Goal: Task Accomplishment & Management: Use online tool/utility

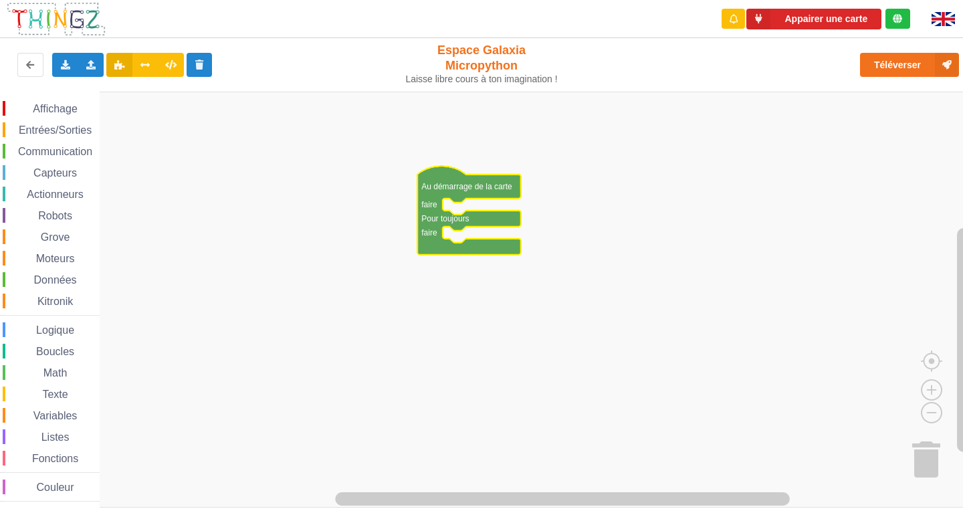
click at [61, 154] on span "Communication" at bounding box center [55, 151] width 78 height 11
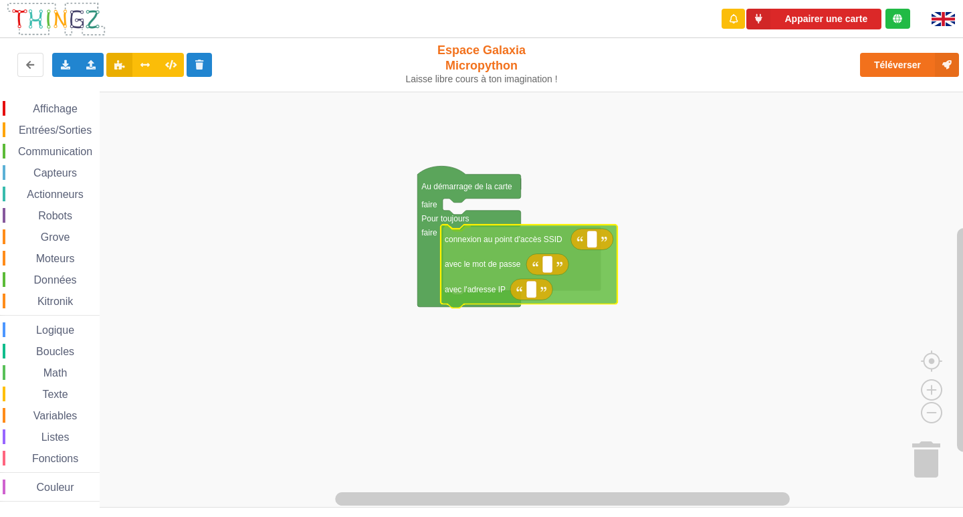
click at [478, 253] on div "Affichage Entrées/Sorties Communication Capteurs Actionneurs Robots Grove Moteu…" at bounding box center [486, 300] width 972 height 416
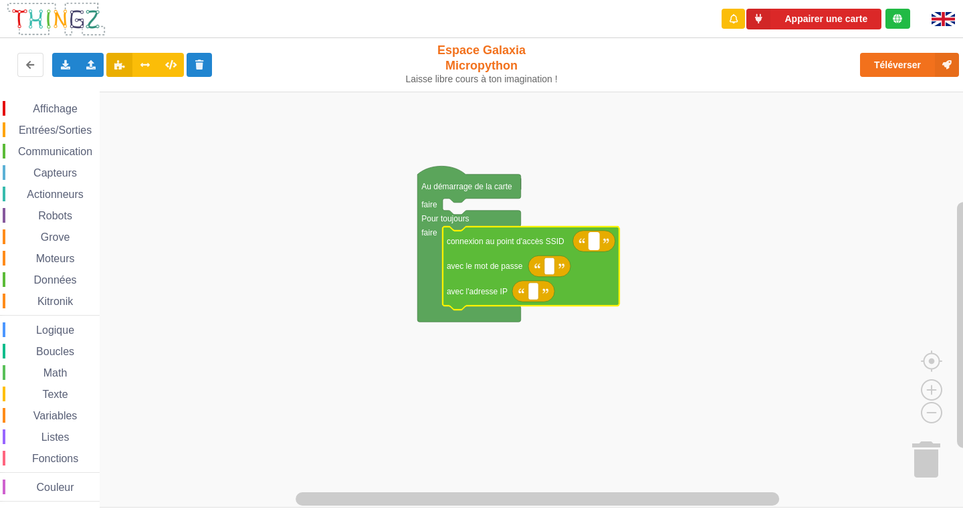
click at [599, 240] on rect "Espace de travail de Blocky" at bounding box center [594, 241] width 10 height 17
type input "NETGEAR38"
click at [556, 268] on icon "Espace de travail de Blocky" at bounding box center [549, 265] width 42 height 21
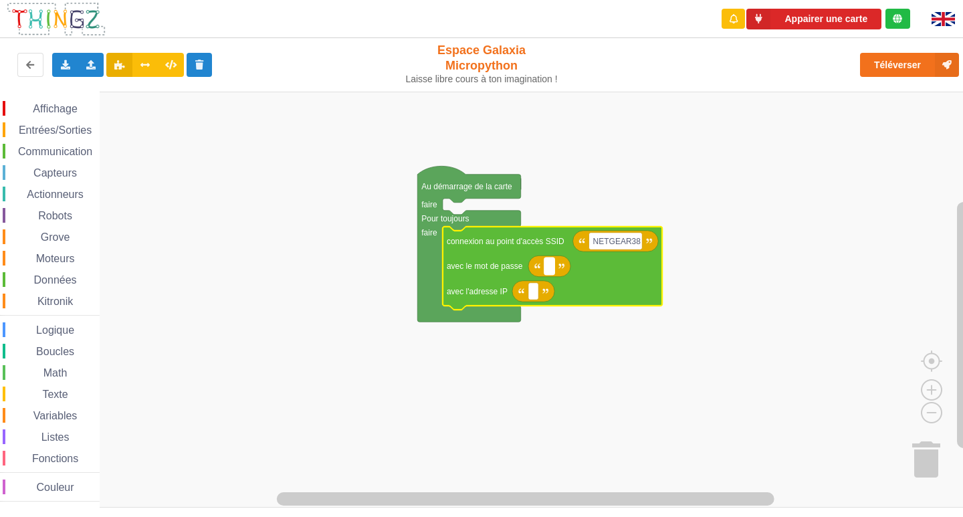
click at [546, 260] on rect "Espace de travail de Blocky" at bounding box center [549, 265] width 10 height 17
type input "J"
type input "joyoustuba995"
click at [530, 297] on rect "Espace de travail de Blocky" at bounding box center [533, 291] width 10 height 17
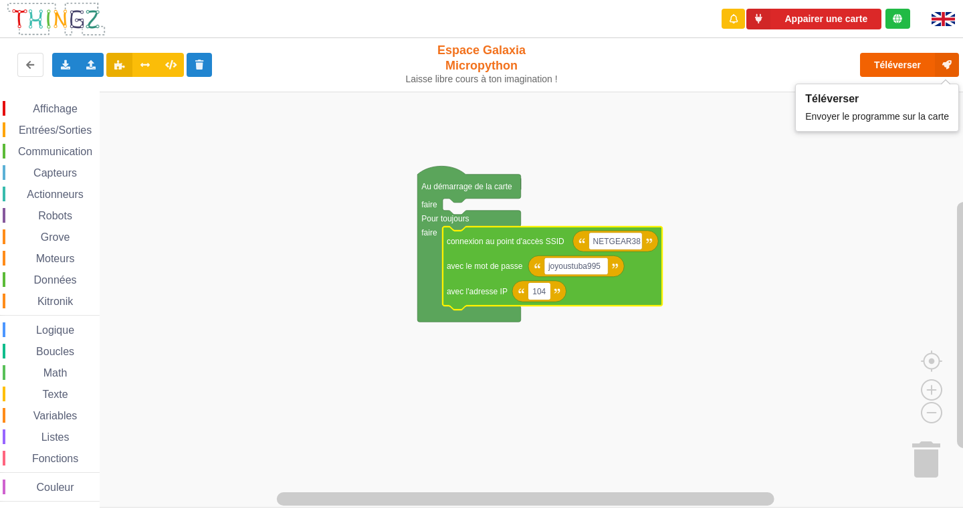
type input "104"
click at [910, 64] on button "Téléverser" at bounding box center [909, 65] width 99 height 24
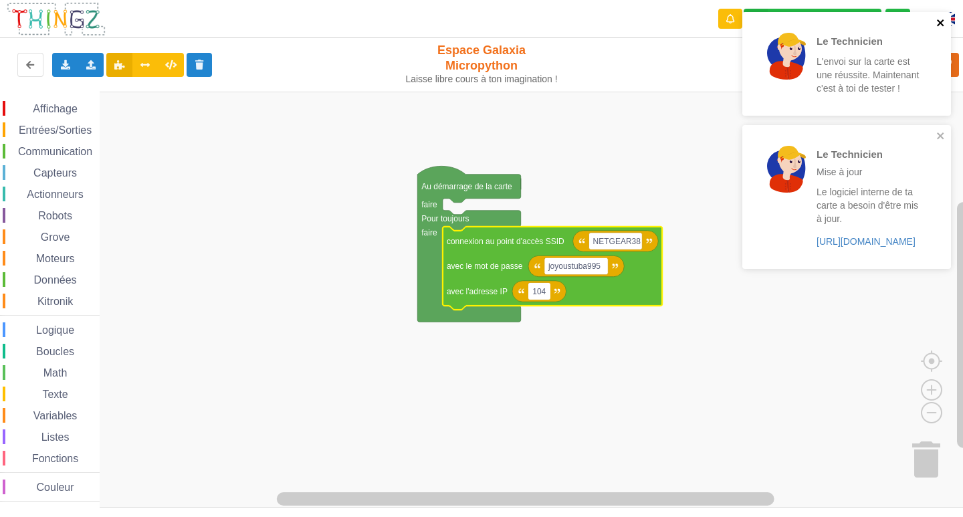
click at [939, 19] on icon "close" at bounding box center [940, 22] width 9 height 11
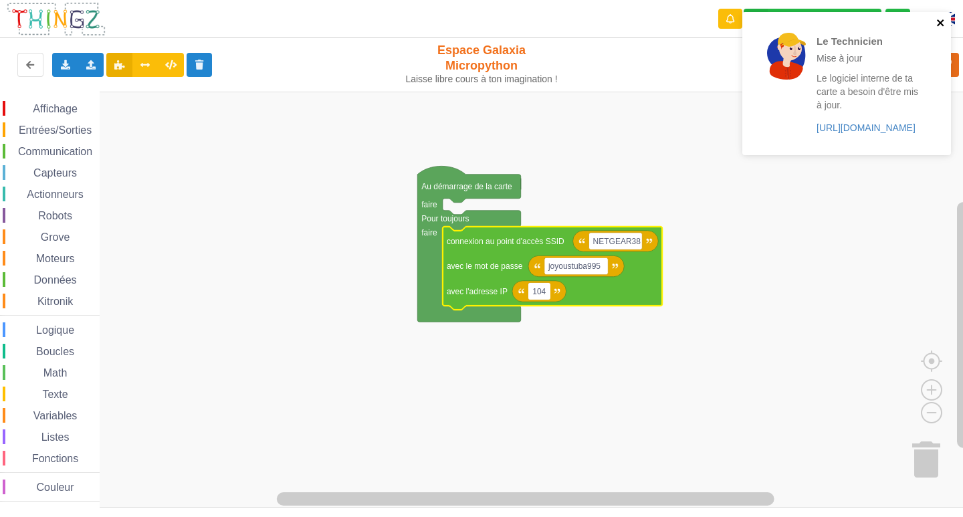
click at [939, 19] on icon "close" at bounding box center [940, 22] width 9 height 11
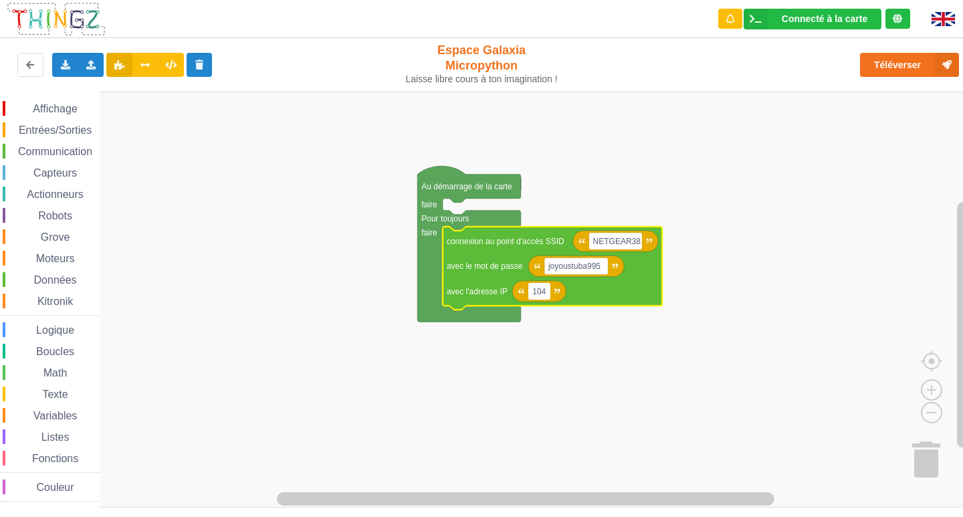
click at [27, 148] on span "Communication" at bounding box center [55, 151] width 78 height 11
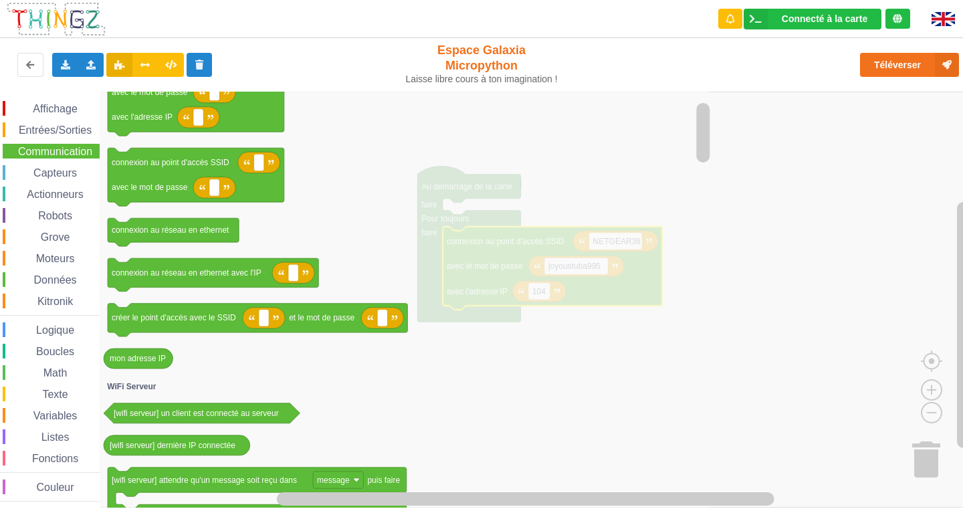
click at [33, 108] on span "Affichage" at bounding box center [55, 108] width 48 height 11
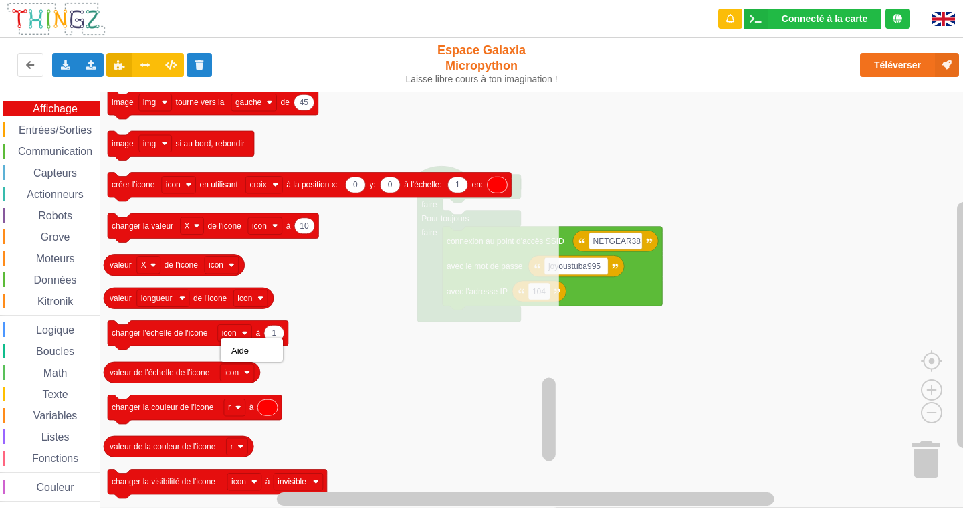
click at [58, 129] on span "Entrées/Sorties" at bounding box center [55, 129] width 77 height 11
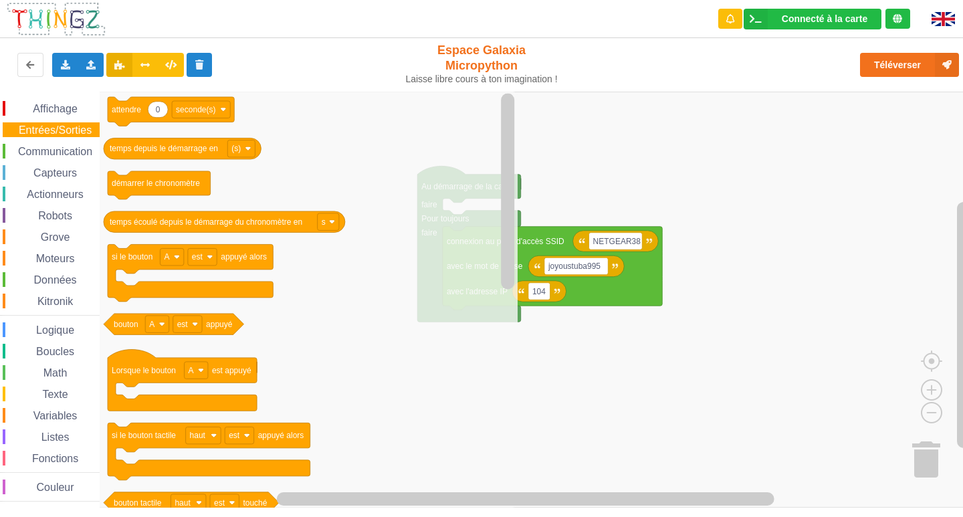
click at [58, 140] on div "Affichage Entrées/Sorties Communication Capteurs Actionneurs Robots Grove Moteu…" at bounding box center [50, 301] width 100 height 400
click at [58, 145] on div "Communication" at bounding box center [51, 151] width 97 height 15
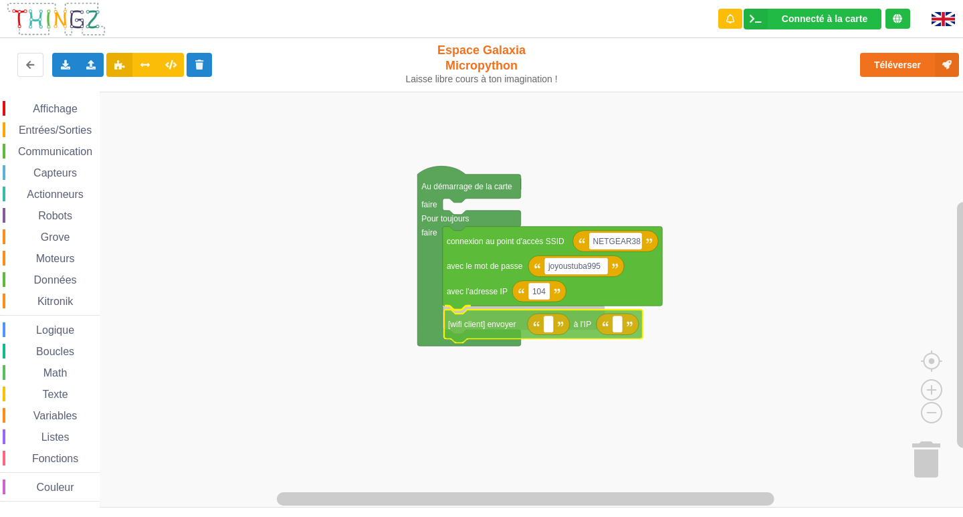
click at [509, 332] on div "Affichage Entrées/Sorties Communication Capteurs Actionneurs Robots Grove Moteu…" at bounding box center [486, 300] width 972 height 416
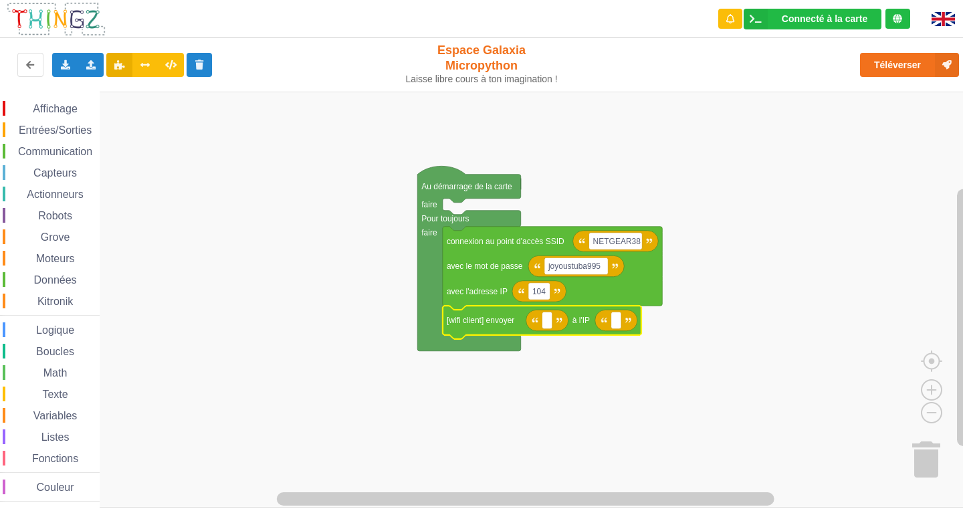
click at [544, 330] on icon "Espace de travail de Blocky" at bounding box center [547, 320] width 42 height 21
click at [548, 320] on rect "Espace de travail de Blocky" at bounding box center [547, 320] width 10 height 17
click at [42, 110] on span "Affichage" at bounding box center [55, 108] width 48 height 11
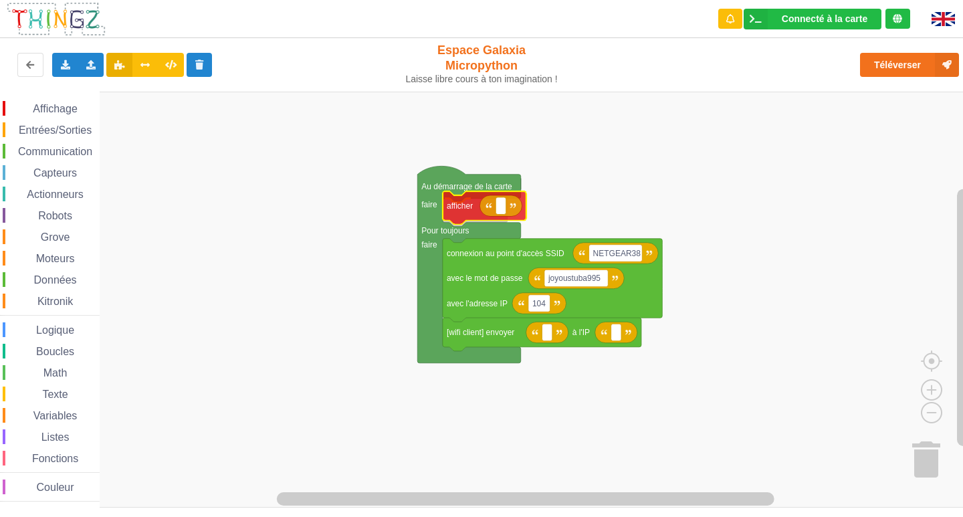
click at [467, 213] on div "Affichage Entrées/Sorties Communication Capteurs Actionneurs Robots Grove Moteu…" at bounding box center [486, 300] width 972 height 416
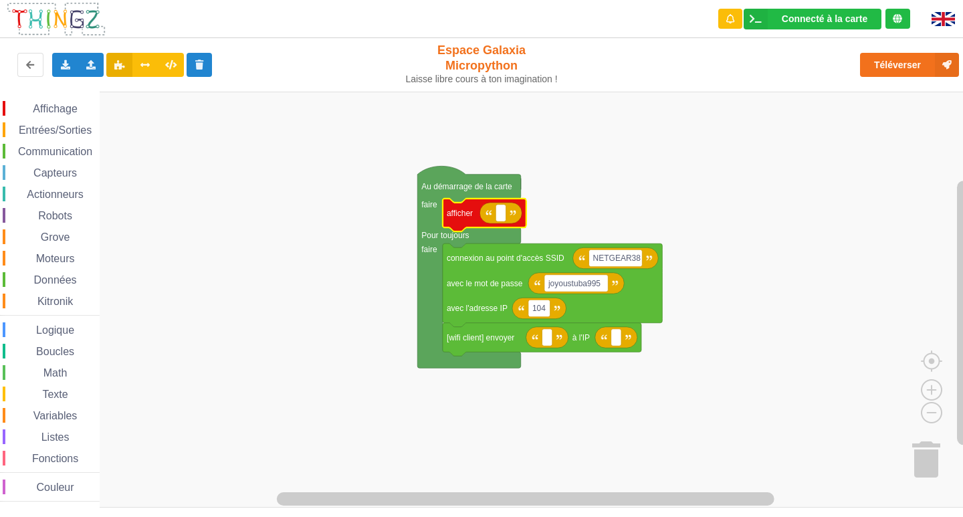
click at [23, 156] on span "Communication" at bounding box center [55, 151] width 78 height 11
click at [503, 224] on div "Affichage Entrées/Sorties Communication Capteurs Actionneurs Robots Grove Moteu…" at bounding box center [486, 300] width 972 height 416
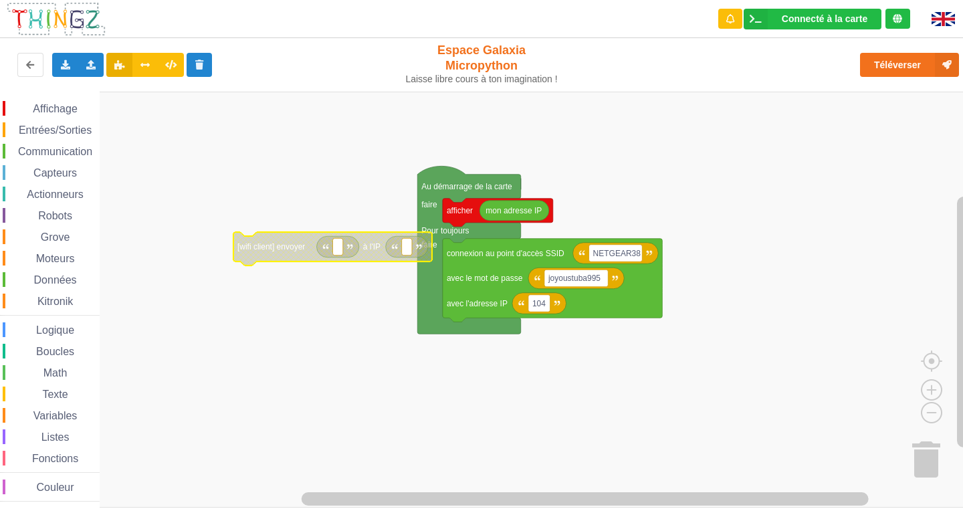
click at [402, 249] on rect "Espace de travail de Blocky" at bounding box center [407, 246] width 10 height 17
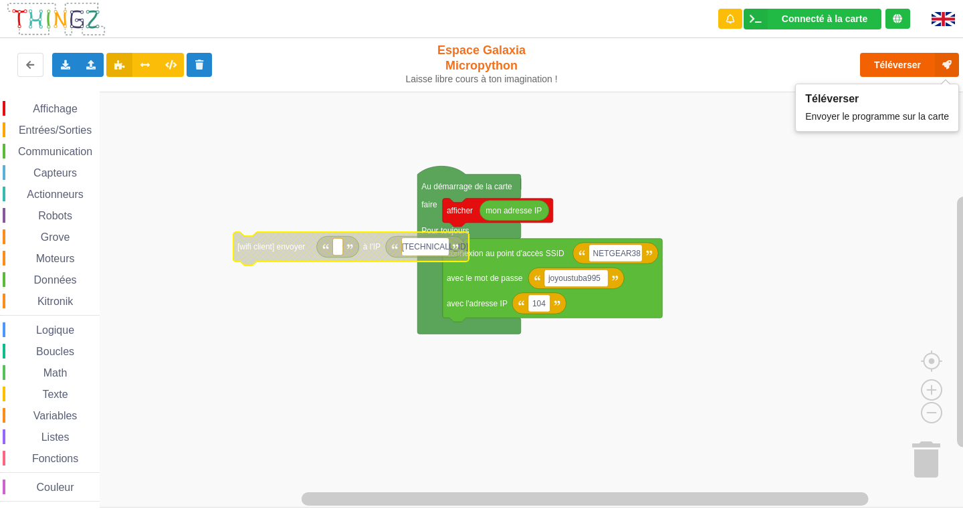
type input "[TECHNICAL_ID]"
click at [877, 72] on button "Téléverser" at bounding box center [909, 65] width 99 height 24
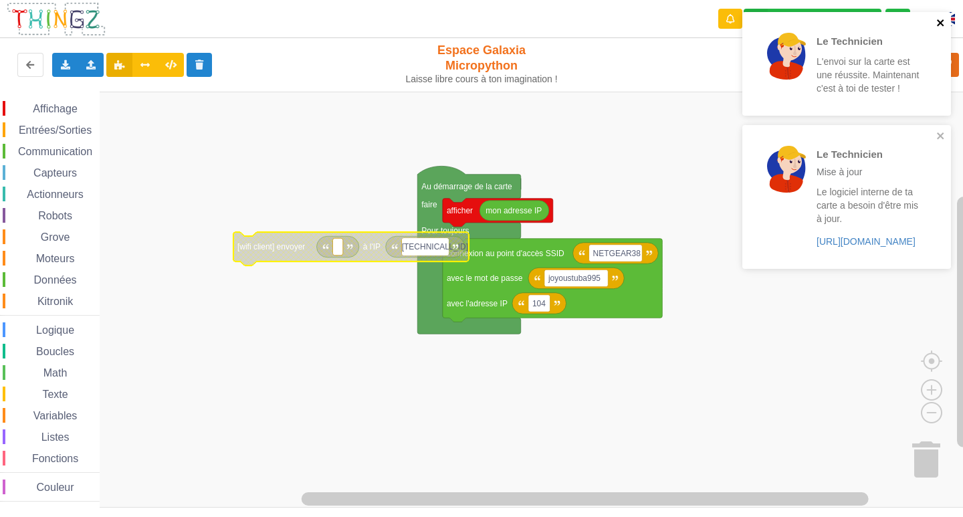
click at [940, 25] on icon "close" at bounding box center [940, 22] width 9 height 11
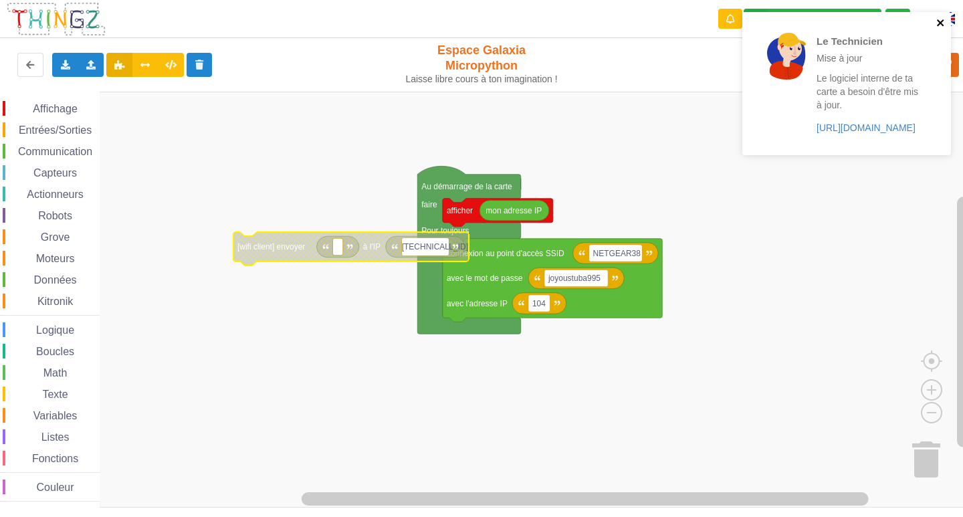
click at [940, 25] on icon "close" at bounding box center [940, 22] width 9 height 11
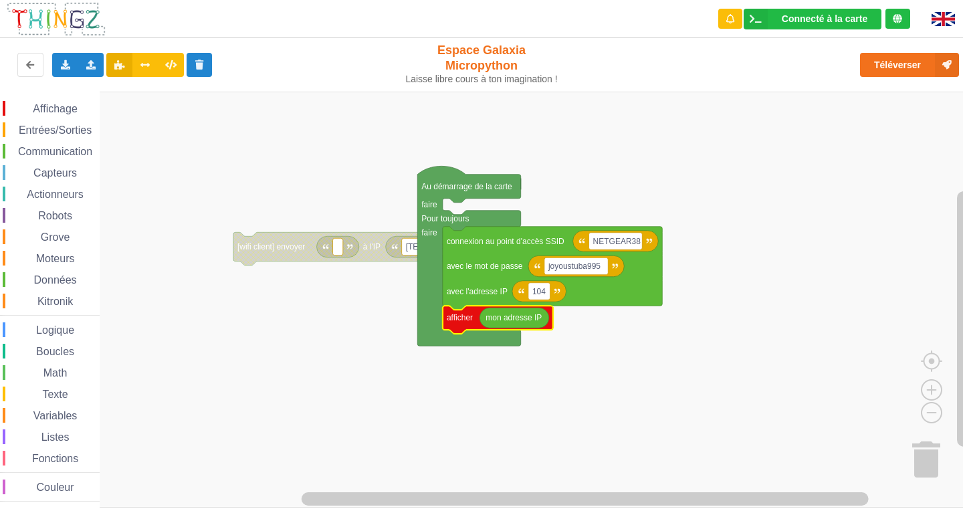
click at [25, 125] on span "Entrées/Sorties" at bounding box center [55, 129] width 77 height 11
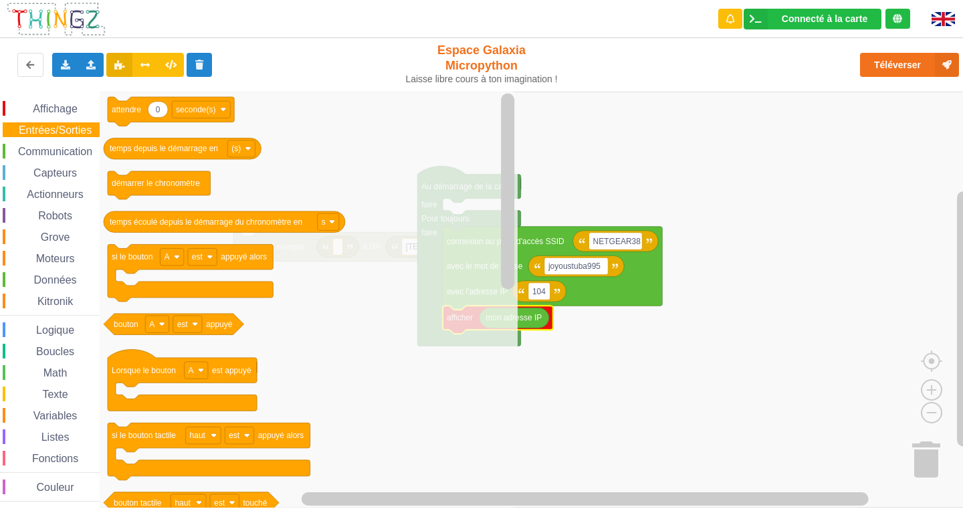
click at [26, 106] on span "Espace de travail de Blocky" at bounding box center [25, 109] width 11 height 11
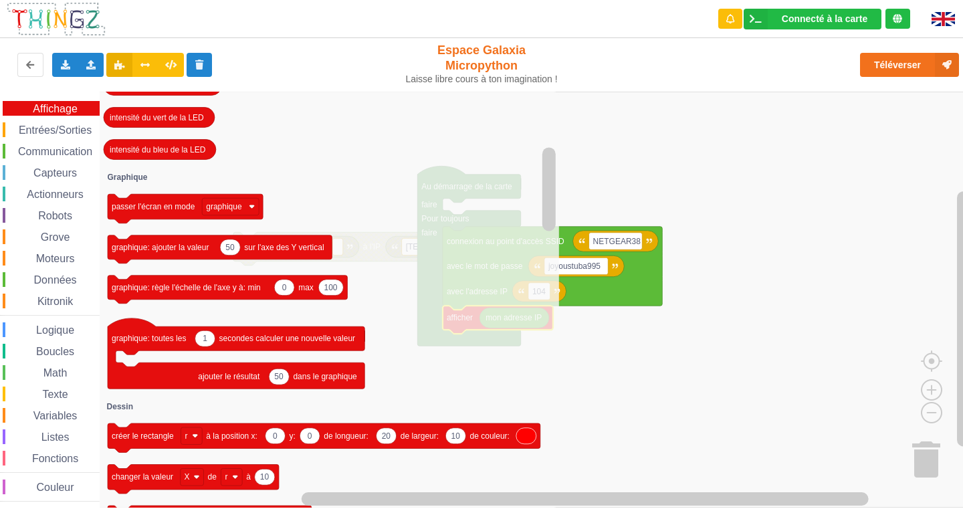
click at [60, 344] on div "Boucles" at bounding box center [51, 351] width 97 height 15
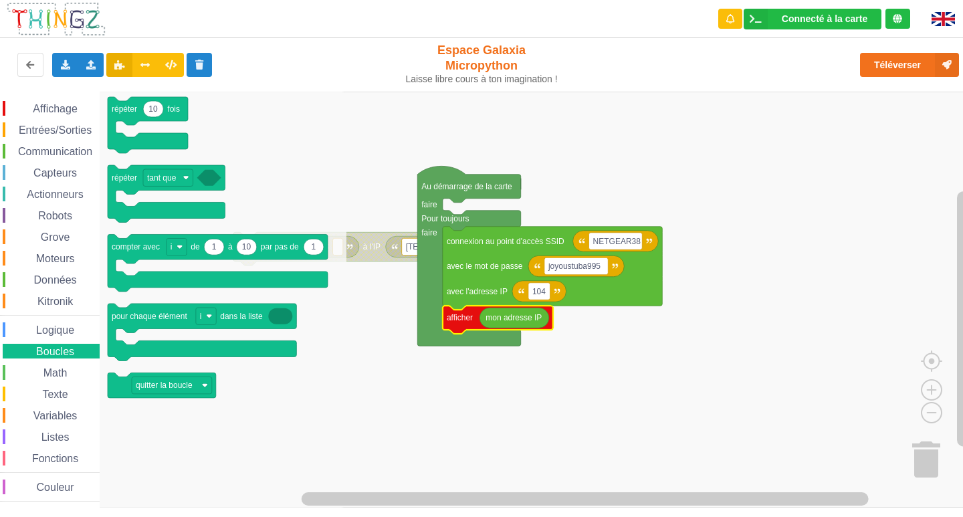
click at [60, 322] on div "Logique" at bounding box center [51, 329] width 97 height 15
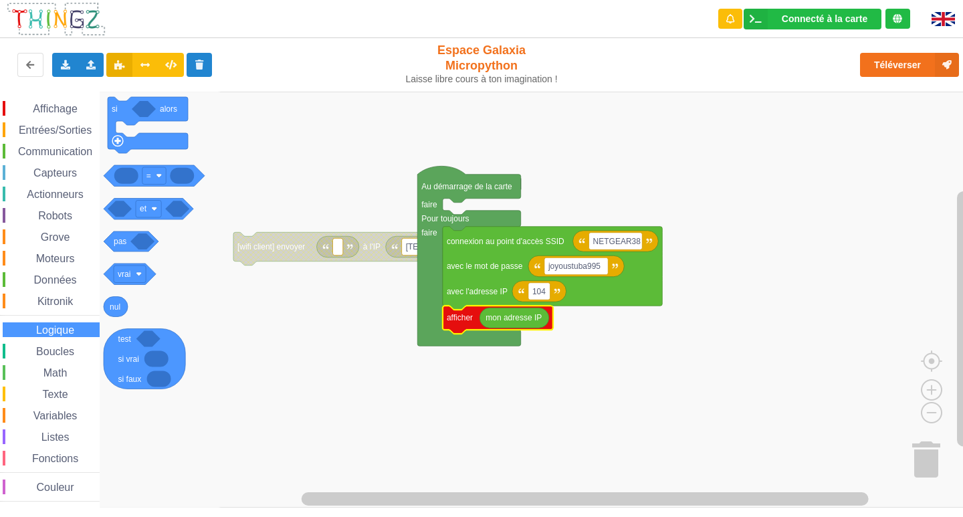
click at [60, 283] on span "Données" at bounding box center [55, 279] width 47 height 11
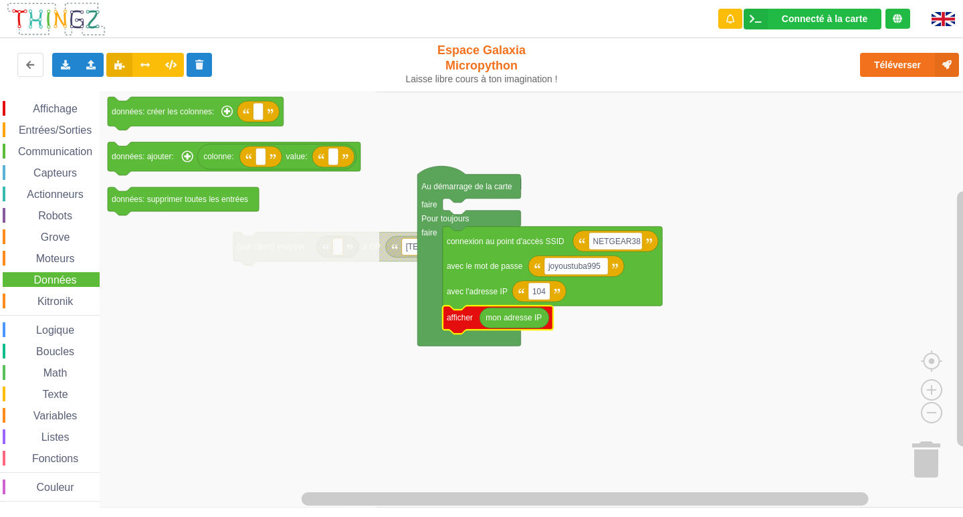
click at [57, 328] on span "Logique" at bounding box center [55, 329] width 42 height 11
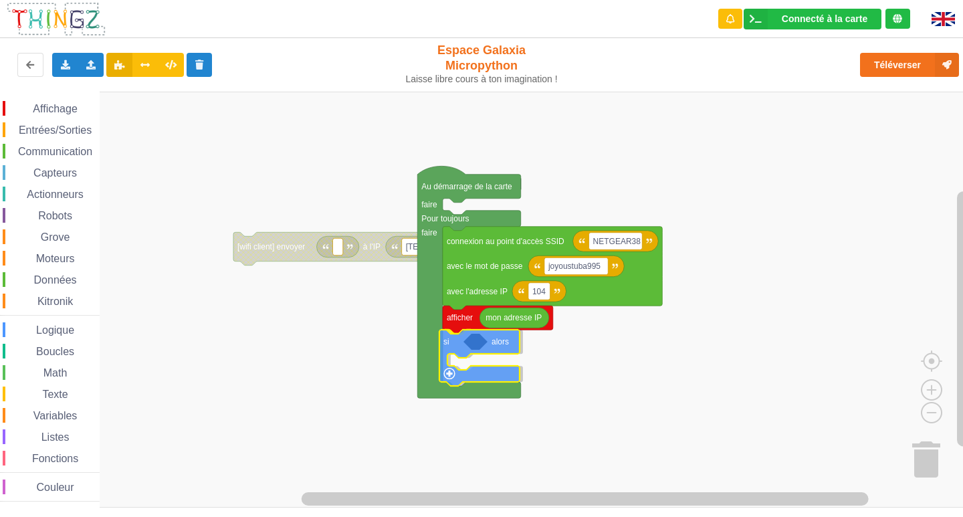
click at [471, 358] on div "Affichage Entrées/Sorties Communication Capteurs Actionneurs Robots Grove Moteu…" at bounding box center [486, 300] width 972 height 416
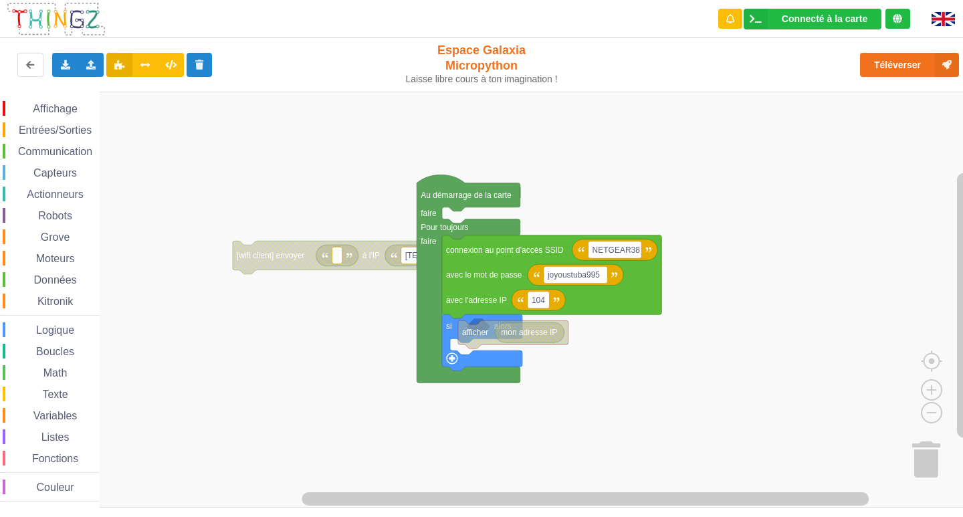
click at [475, 350] on div "Affichage Entrées/Sorties Communication Capteurs Actionneurs Robots Grove Moteu…" at bounding box center [486, 300] width 972 height 416
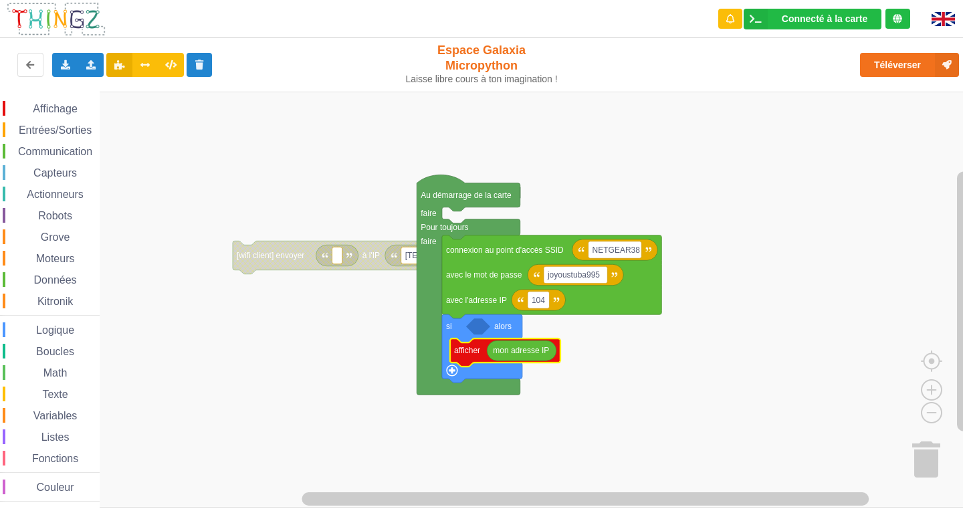
click at [43, 108] on span "Affichage" at bounding box center [55, 108] width 48 height 11
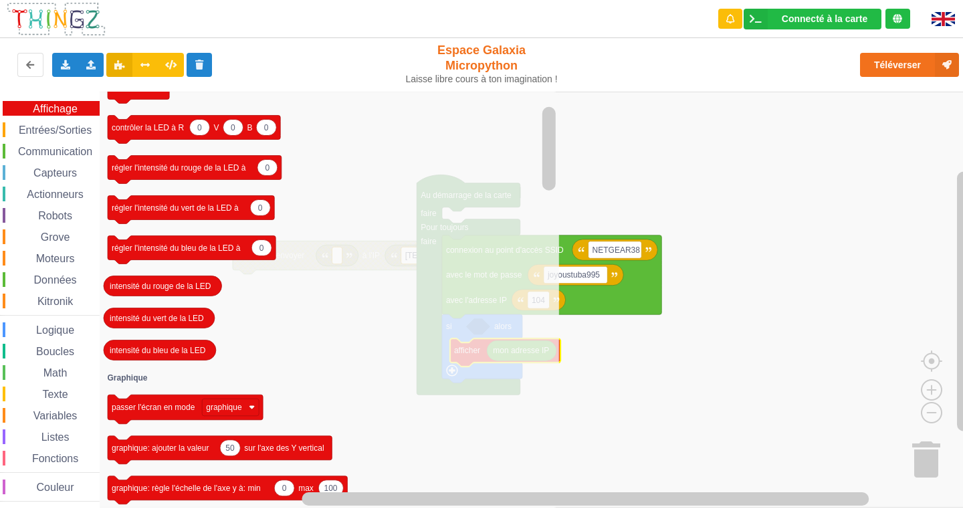
click at [49, 173] on span "Capteurs" at bounding box center [54, 172] width 47 height 11
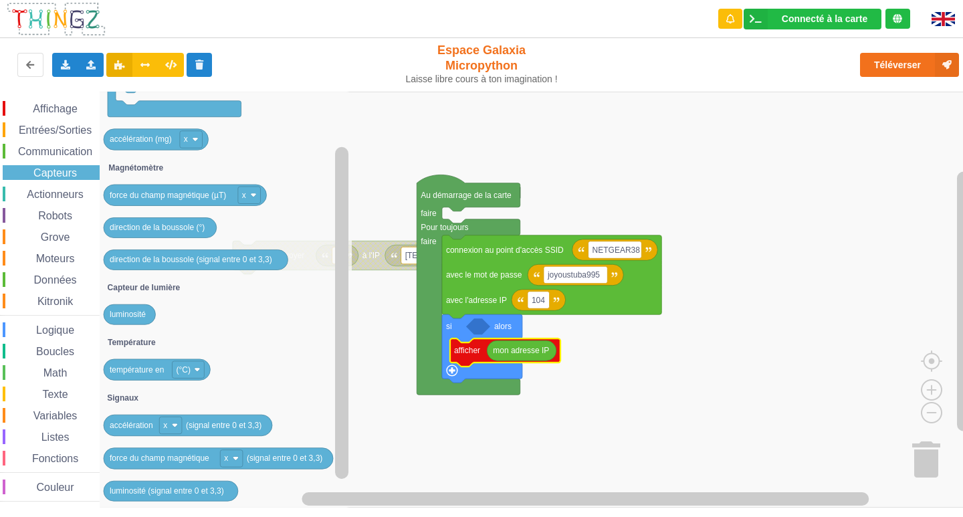
click at [41, 256] on span "Moteurs" at bounding box center [55, 258] width 43 height 11
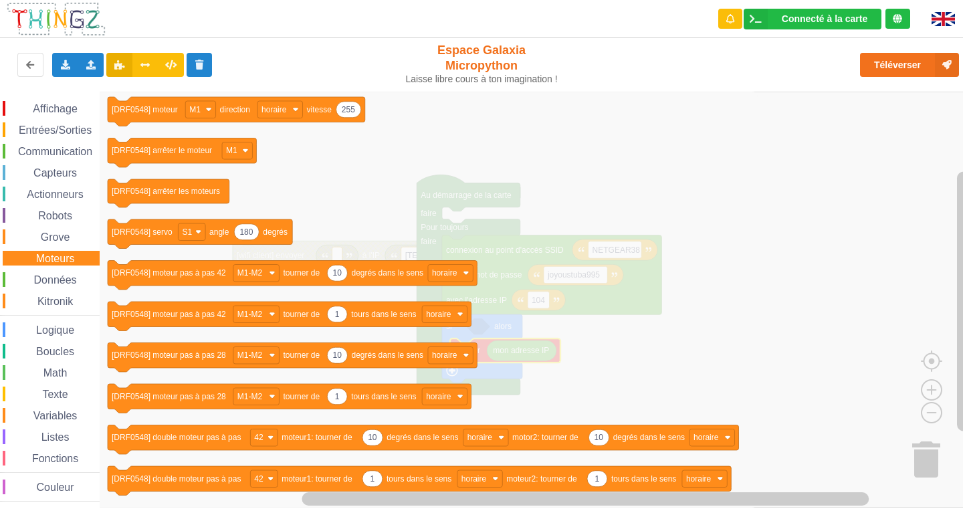
click at [44, 320] on div "Affichage Entrées/Sorties Communication Capteurs Actionneurs Robots Grove Moteu…" at bounding box center [50, 301] width 100 height 400
click at [45, 334] on span "Logique" at bounding box center [55, 329] width 42 height 11
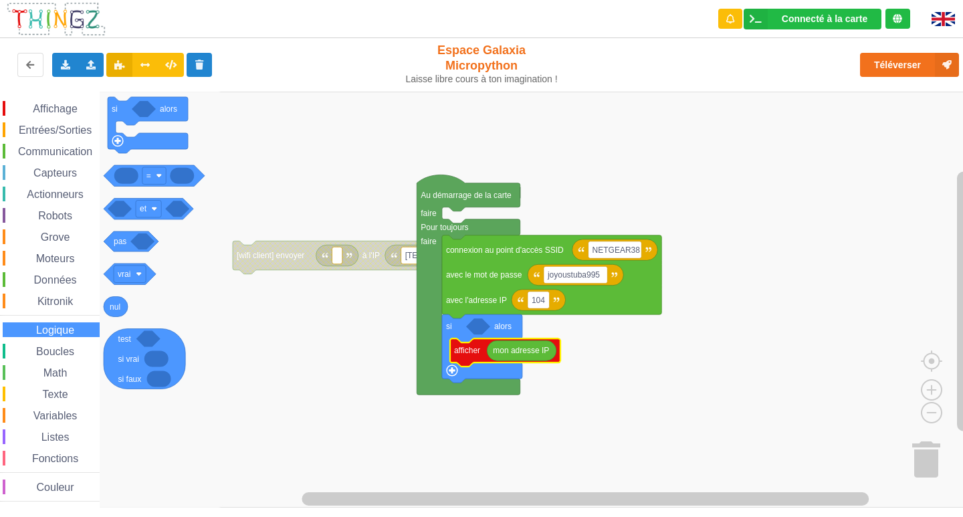
click at [47, 345] on div "Boucles" at bounding box center [51, 351] width 97 height 15
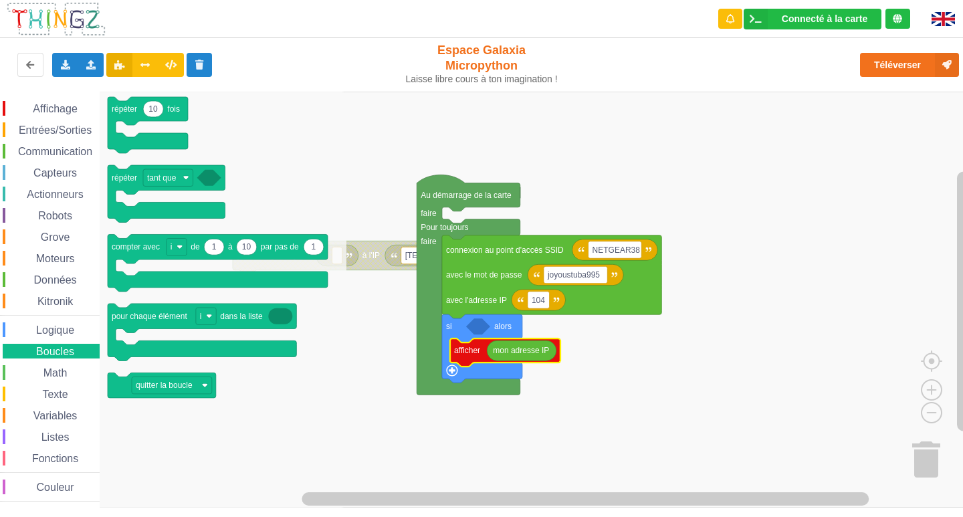
click at [53, 328] on span "Logique" at bounding box center [55, 329] width 42 height 11
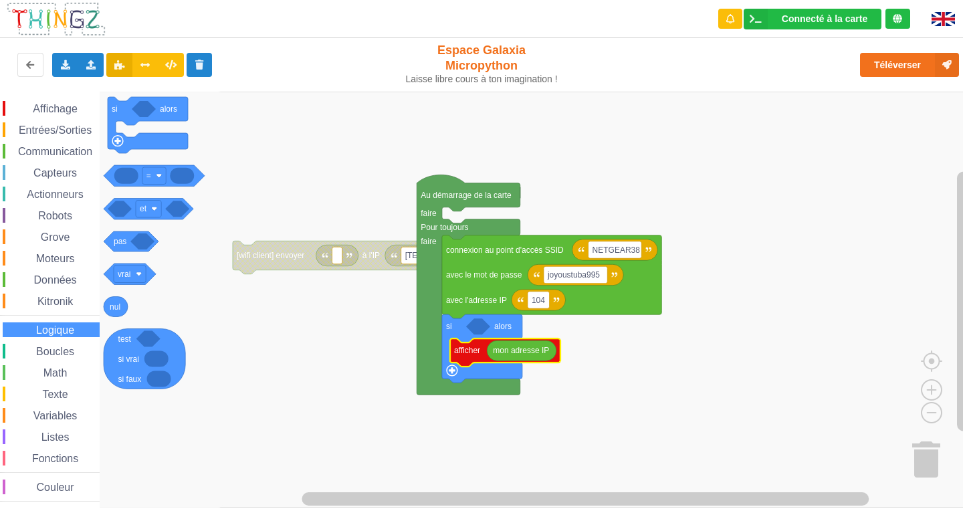
click at [54, 306] on span "Kitronik" at bounding box center [54, 301] width 39 height 11
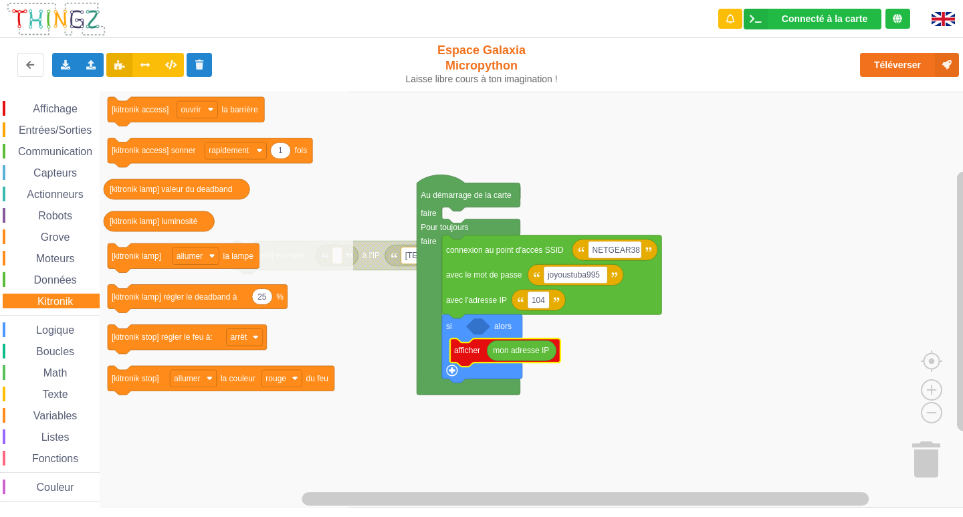
click at [53, 288] on div "Affichage Entrées/Sorties Communication Capteurs Actionneurs Robots Grove Moteu…" at bounding box center [50, 301] width 100 height 400
click at [51, 283] on span "Données" at bounding box center [55, 279] width 47 height 11
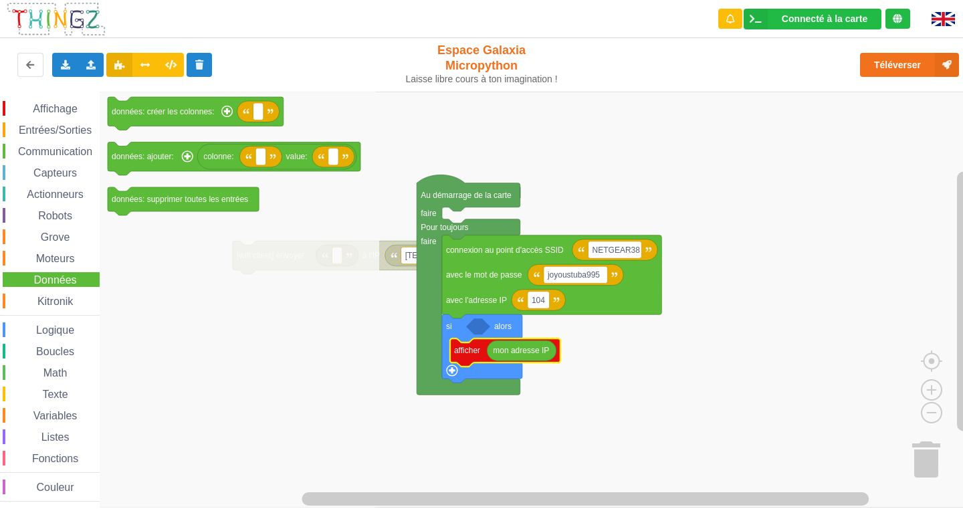
click at [55, 247] on div "Affichage Entrées/Sorties Communication Capteurs Actionneurs Robots Grove Moteu…" at bounding box center [50, 301] width 100 height 400
click at [58, 250] on div "Affichage Entrées/Sorties Communication Capteurs Actionneurs Robots Grove Moteu…" at bounding box center [50, 301] width 100 height 400
click at [60, 254] on span "Moteurs" at bounding box center [55, 258] width 43 height 11
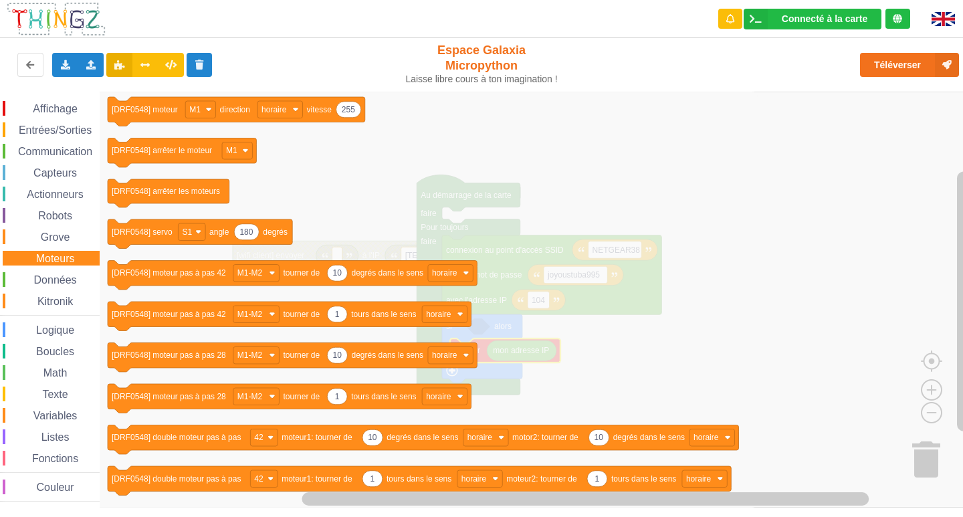
click at [49, 115] on div "Affichage" at bounding box center [51, 108] width 97 height 15
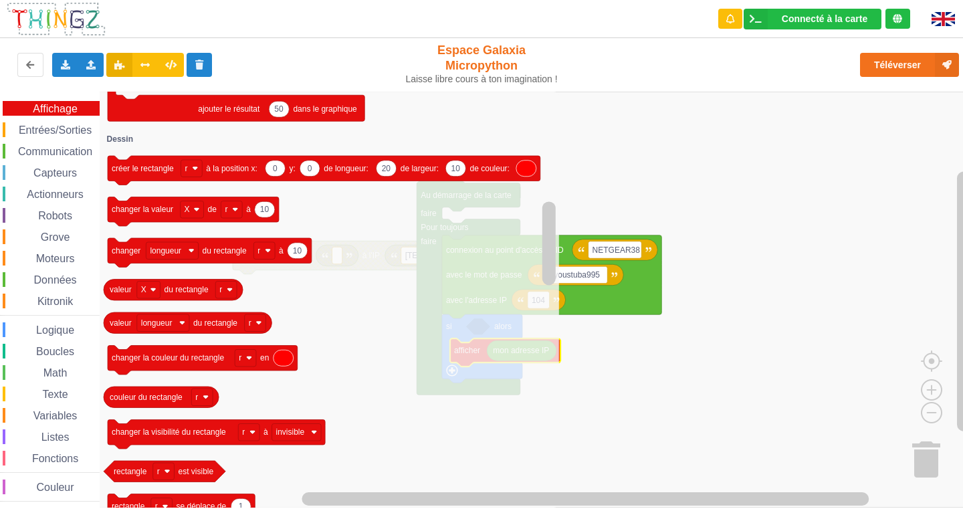
click at [72, 134] on span "Entrées/Sorties" at bounding box center [55, 129] width 77 height 11
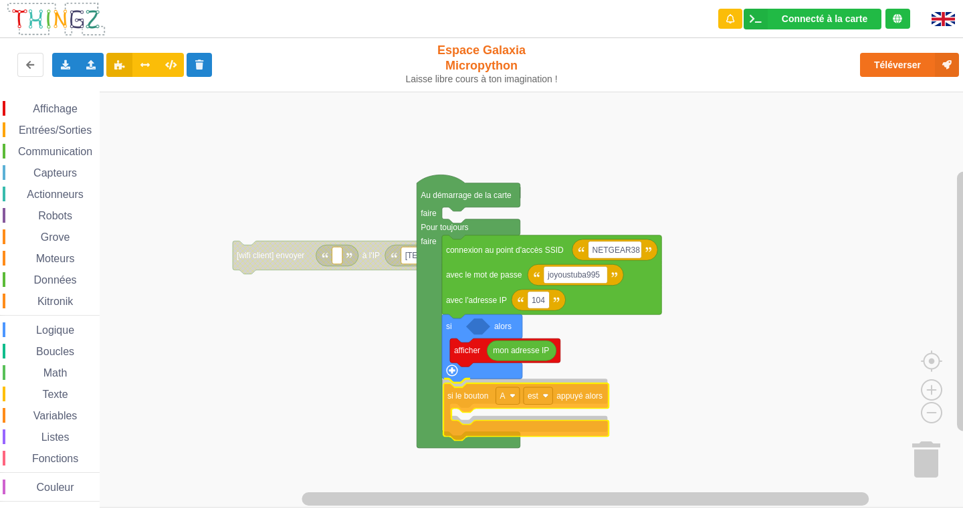
click at [473, 404] on div "Affichage Entrées/Sorties Communication Capteurs Actionneurs Robots Grove Moteu…" at bounding box center [486, 300] width 972 height 416
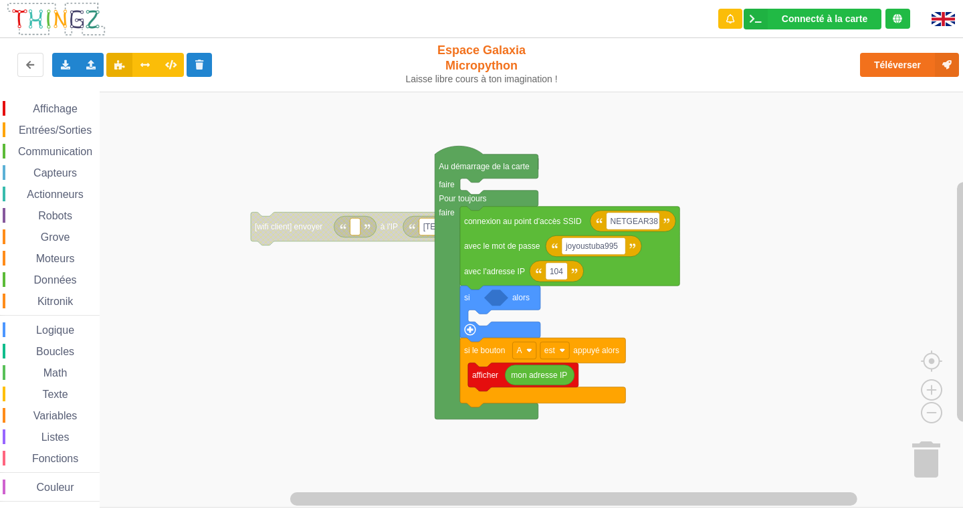
click at [473, 314] on div "Affichage Entrées/Sorties Communication Capteurs Actionneurs Robots Grove Moteu…" at bounding box center [486, 300] width 972 height 416
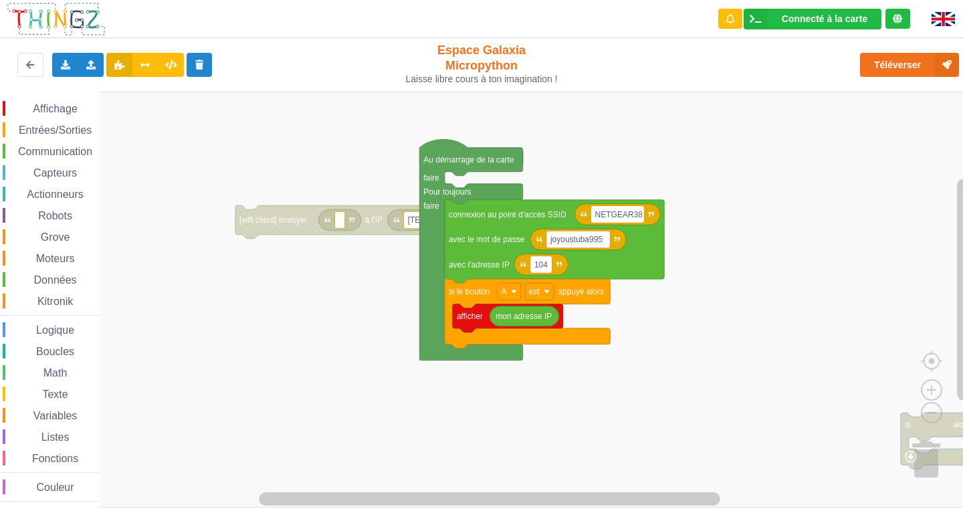
click at [919, 449] on div "Affichage Entrées/Sorties Communication Capteurs Actionneurs Robots Grove Moteu…" at bounding box center [486, 300] width 972 height 416
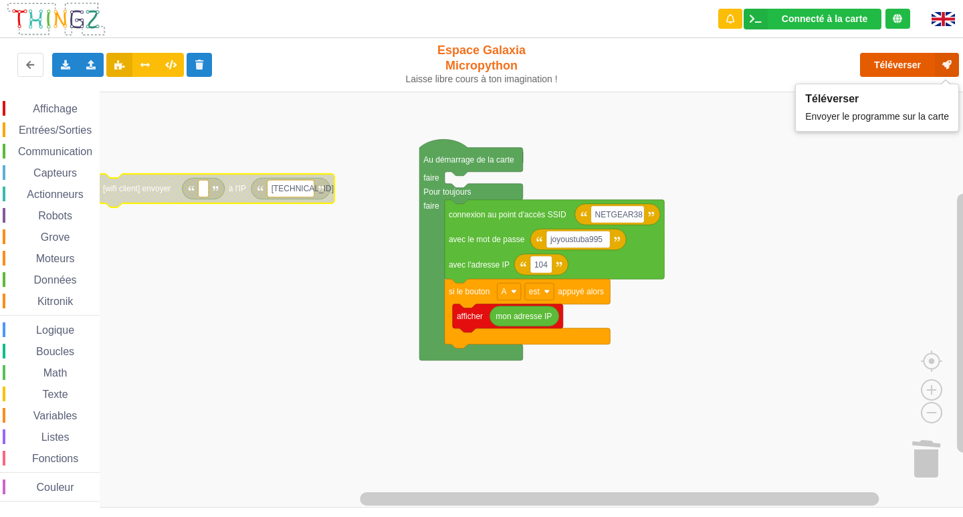
click at [880, 63] on button "Téléverser" at bounding box center [909, 65] width 99 height 24
click at [939, 66] on icon at bounding box center [947, 65] width 24 height 24
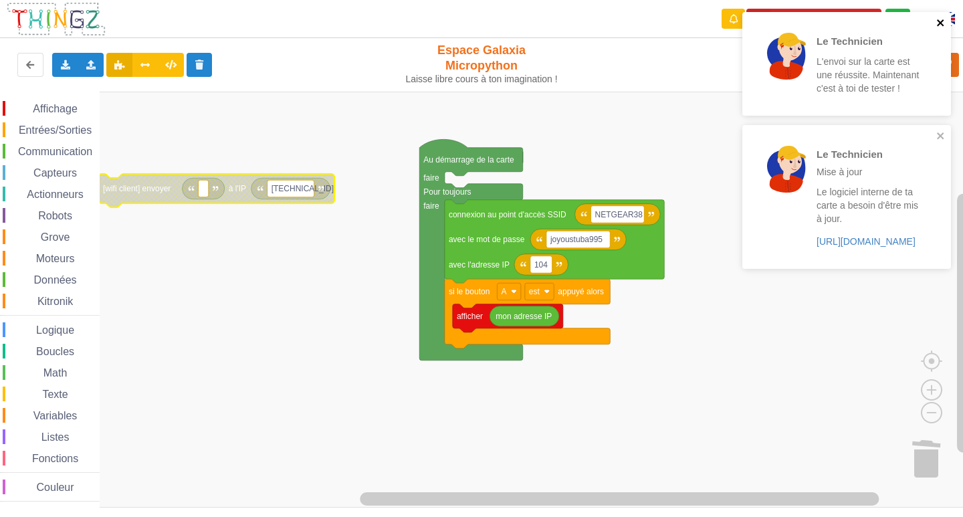
click at [937, 20] on icon "close" at bounding box center [940, 22] width 9 height 11
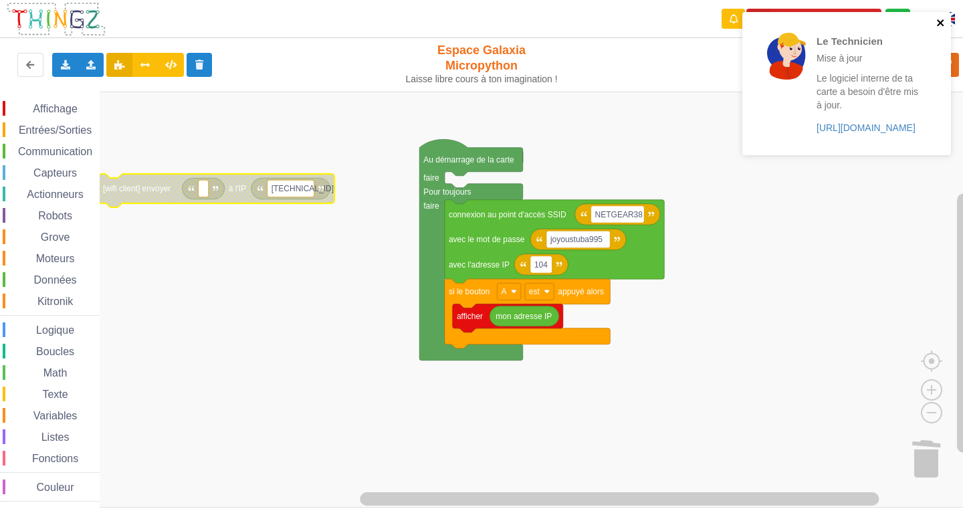
click at [937, 20] on icon "close" at bounding box center [940, 22] width 9 height 11
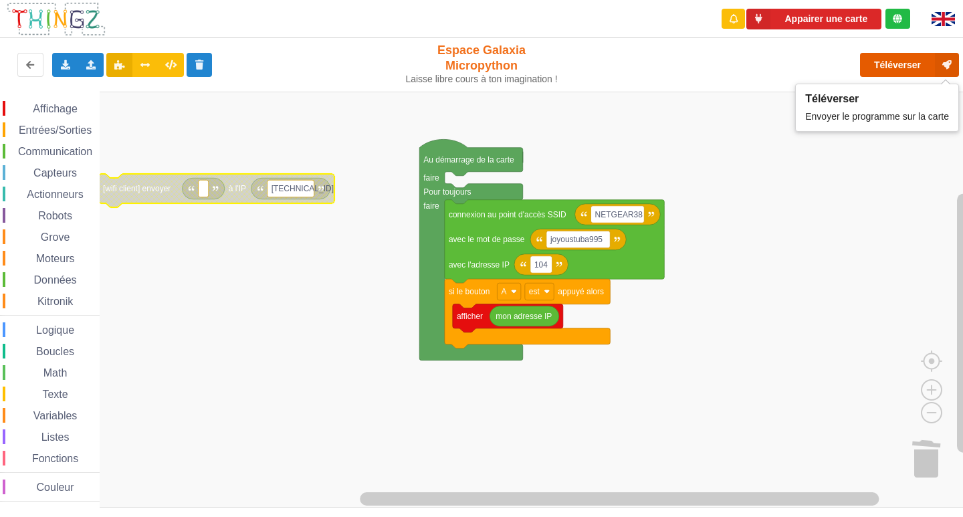
click at [909, 55] on button "Téléverser" at bounding box center [909, 65] width 99 height 24
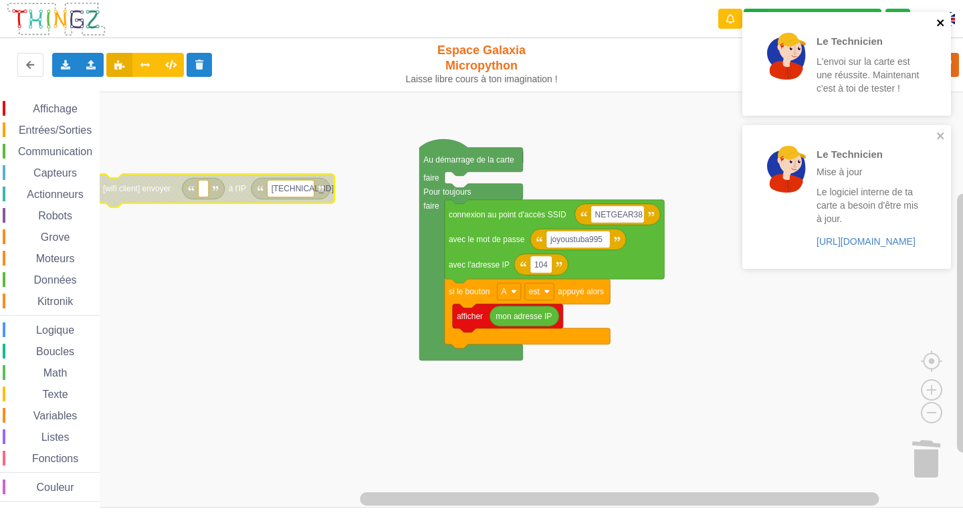
click at [941, 20] on icon "close" at bounding box center [940, 22] width 9 height 11
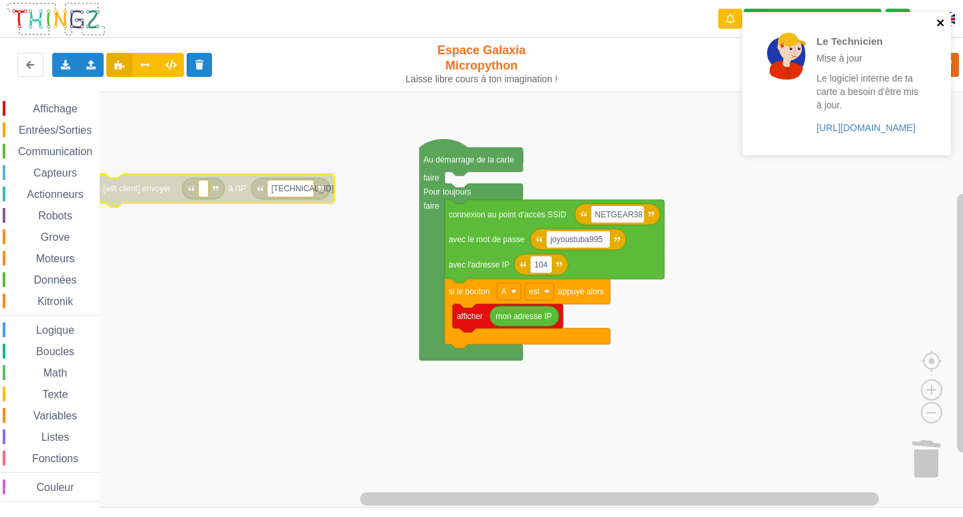
click at [941, 20] on icon "close" at bounding box center [940, 22] width 9 height 11
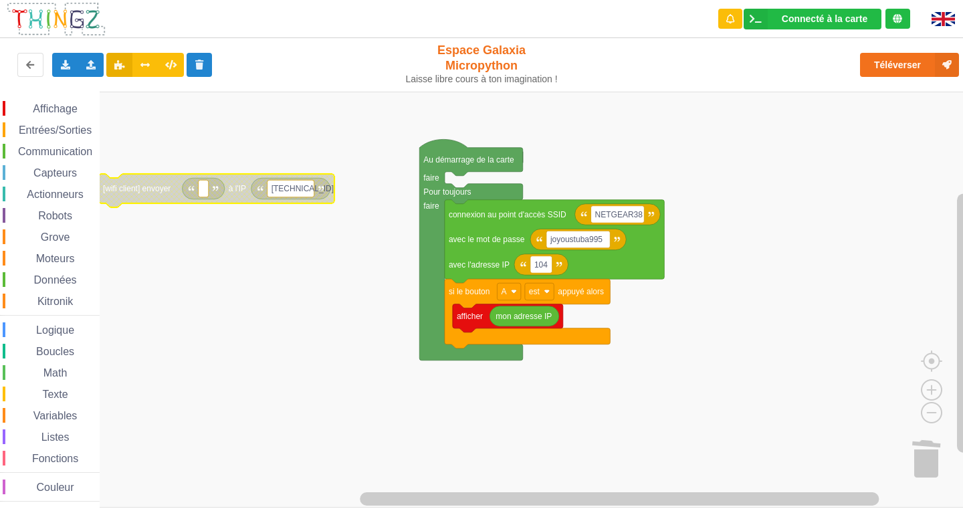
click at [78, 115] on div "Affichage" at bounding box center [51, 108] width 97 height 15
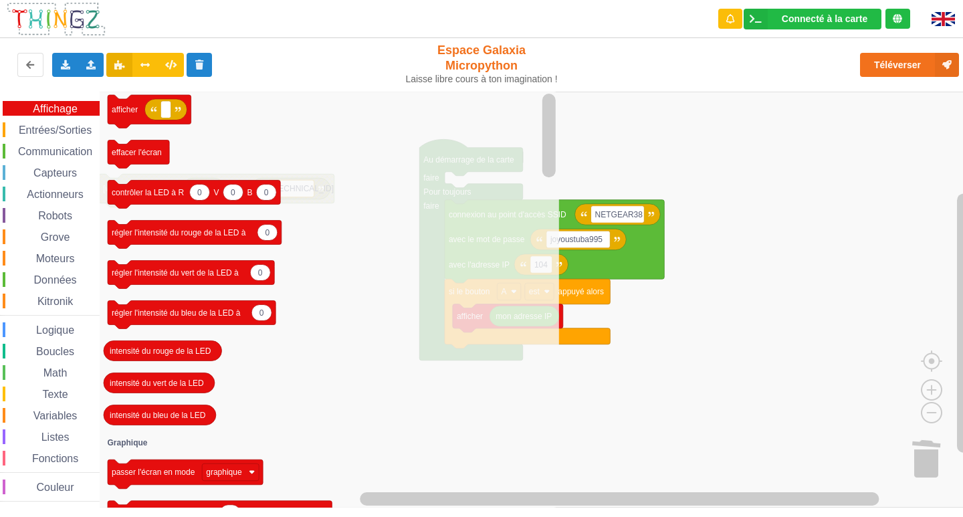
click at [158, 175] on icon "Espace de travail de Blocky" at bounding box center [329, 300] width 459 height 416
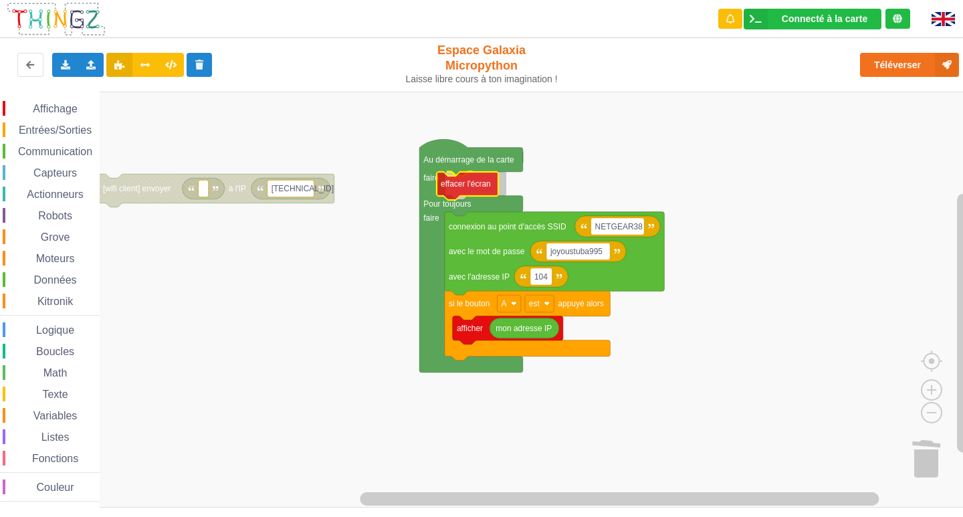
click at [471, 189] on div "Affichage Entrées/Sorties Communication Capteurs Actionneurs Robots Grove Moteu…" at bounding box center [486, 300] width 972 height 416
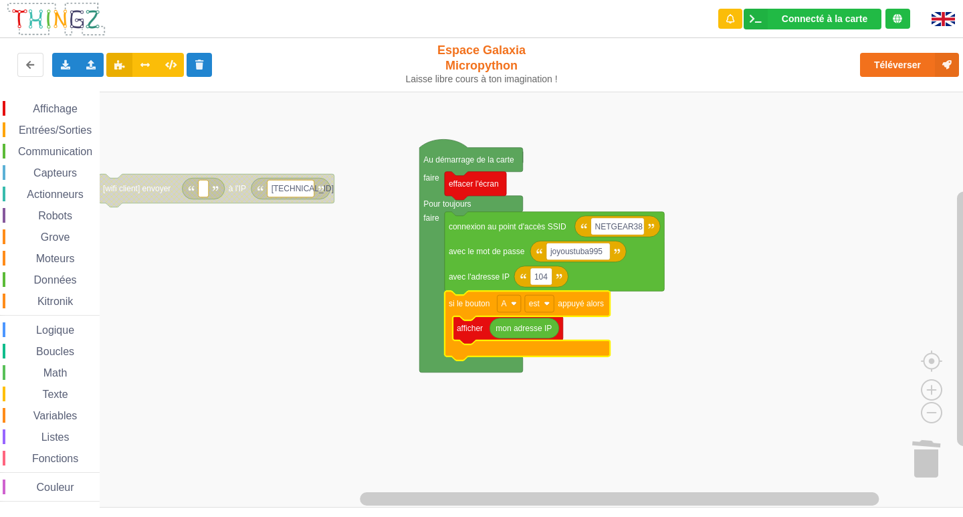
click at [467, 312] on icon "Espace de travail de Blocky" at bounding box center [527, 326] width 165 height 70
click at [873, 59] on button "Téléverser" at bounding box center [909, 65] width 99 height 24
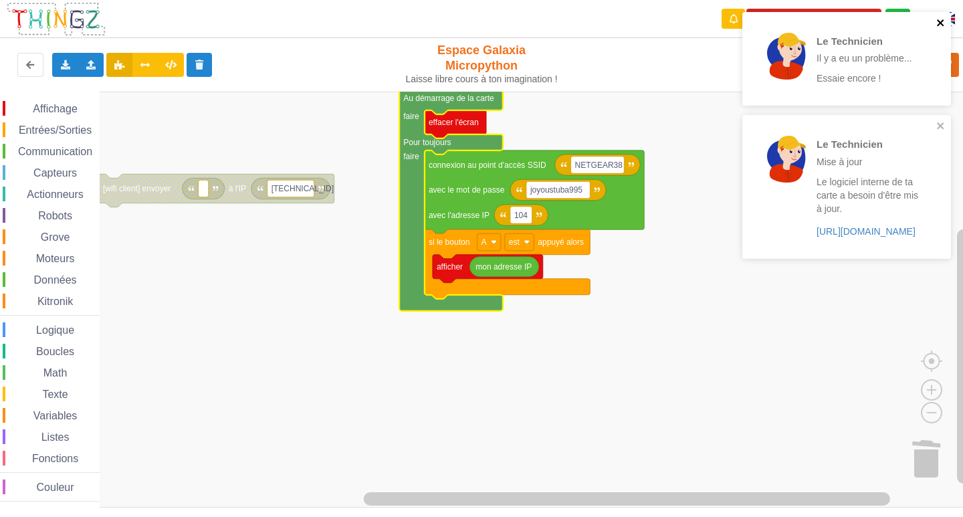
click at [937, 20] on icon "close" at bounding box center [940, 22] width 7 height 7
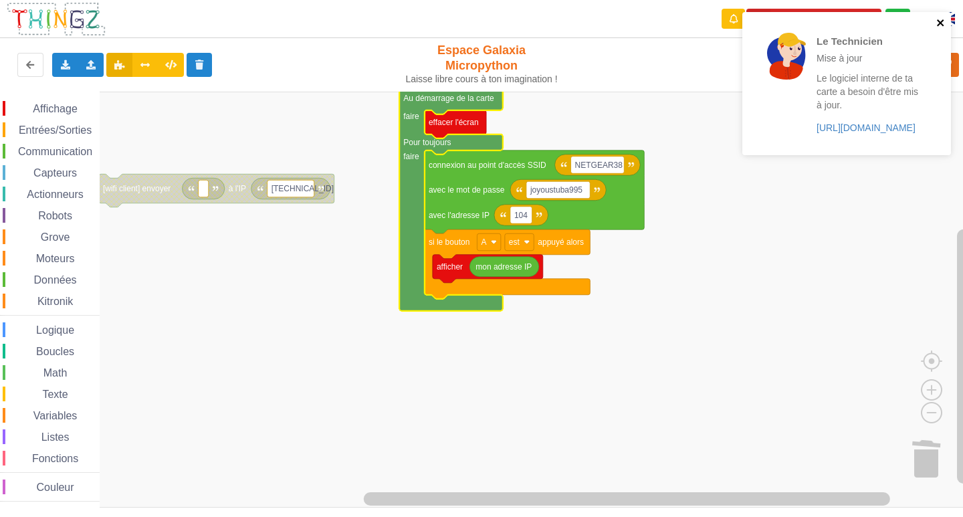
click at [937, 20] on icon "close" at bounding box center [940, 22] width 7 height 7
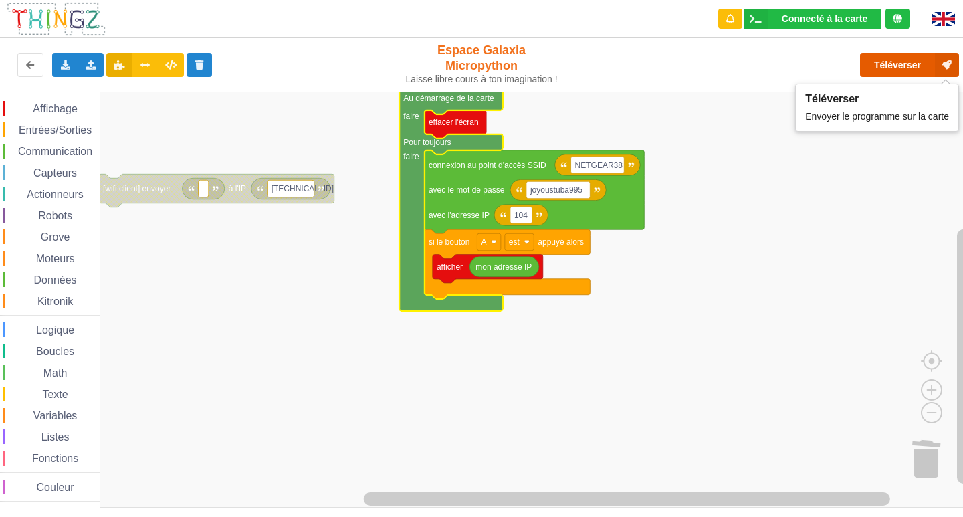
click at [901, 70] on button "Téléverser" at bounding box center [909, 65] width 99 height 24
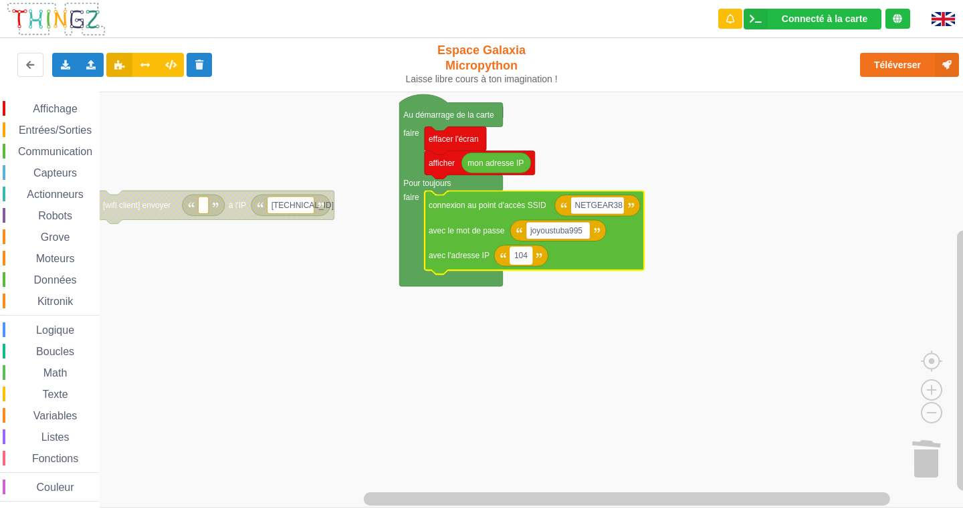
click at [514, 260] on text "104" at bounding box center [520, 255] width 13 height 9
click at [514, 256] on input "104" at bounding box center [521, 255] width 22 height 17
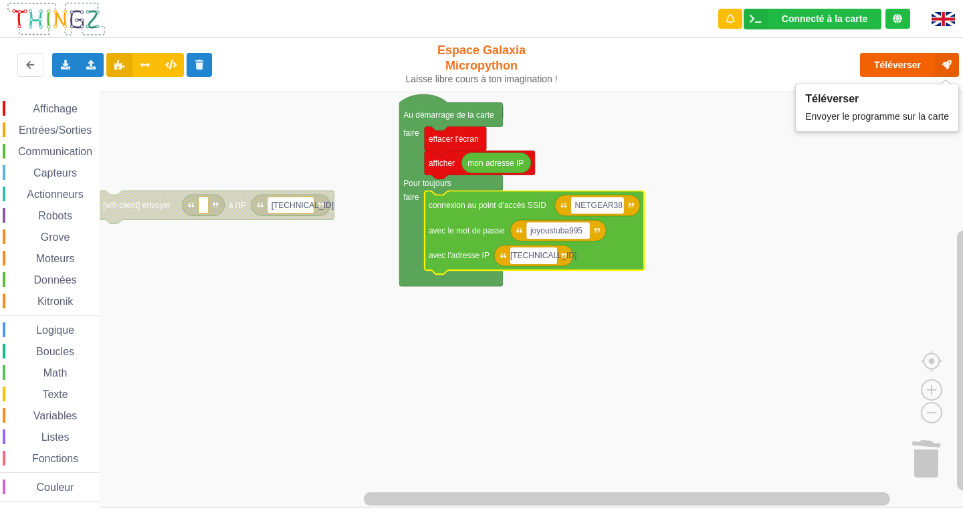
type input "[TECHNICAL_ID]"
click at [912, 64] on button "Téléverser" at bounding box center [909, 65] width 99 height 24
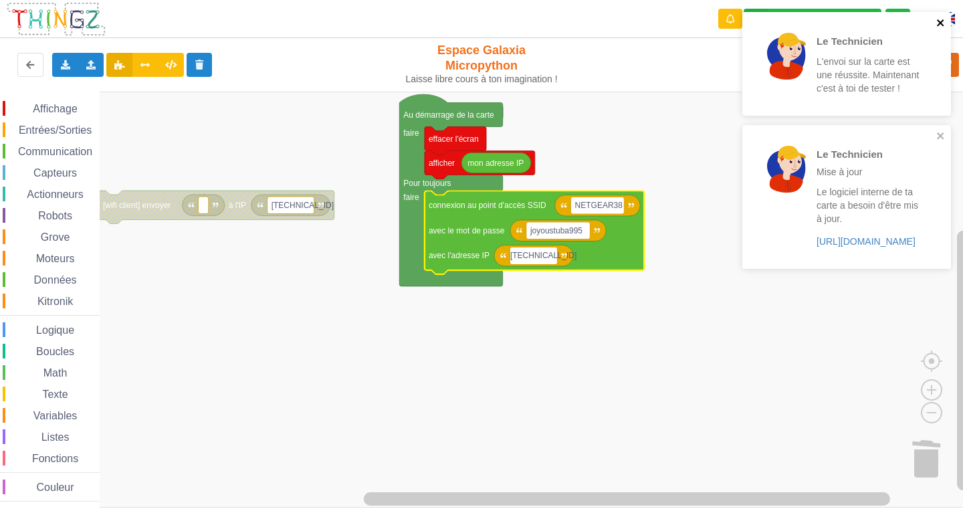
click at [944, 22] on icon "close" at bounding box center [940, 22] width 9 height 11
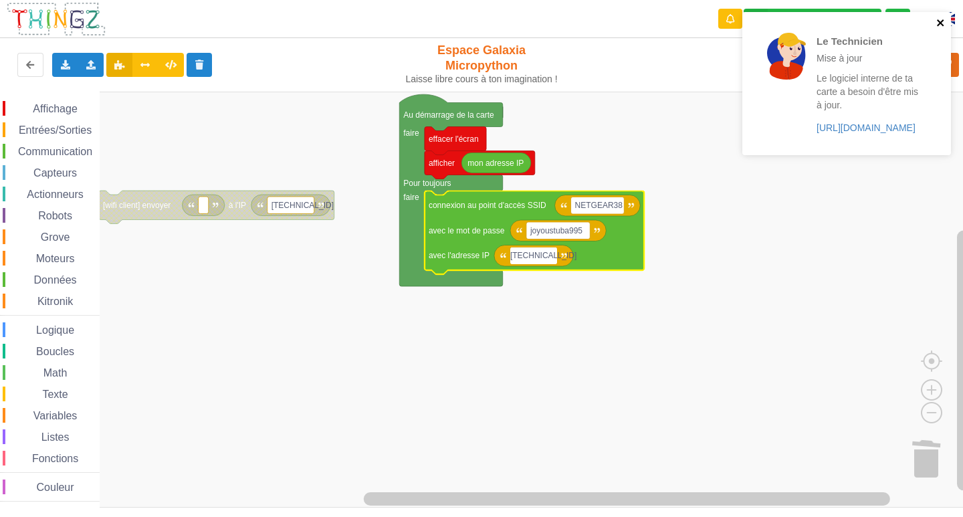
click at [945, 21] on icon "close" at bounding box center [940, 22] width 9 height 11
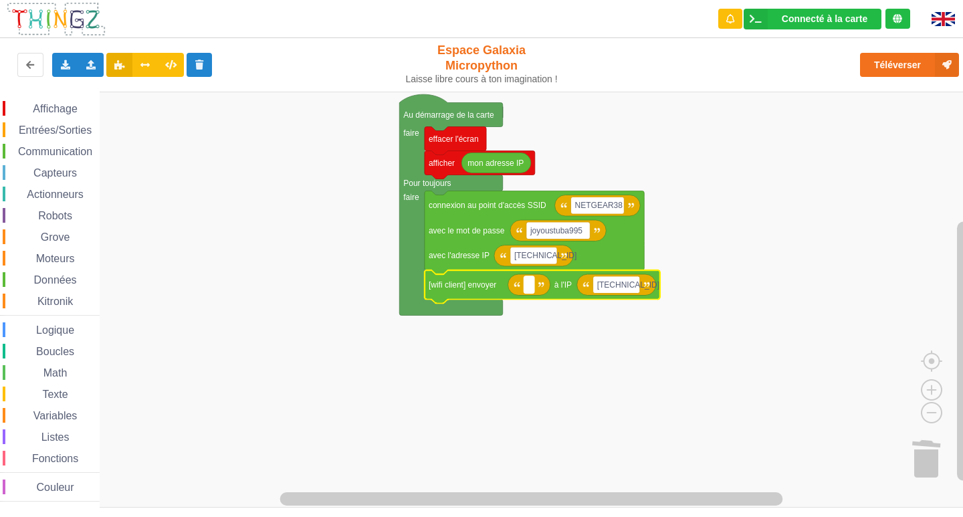
click at [531, 289] on rect "Espace de travail de Blocky" at bounding box center [529, 284] width 10 height 17
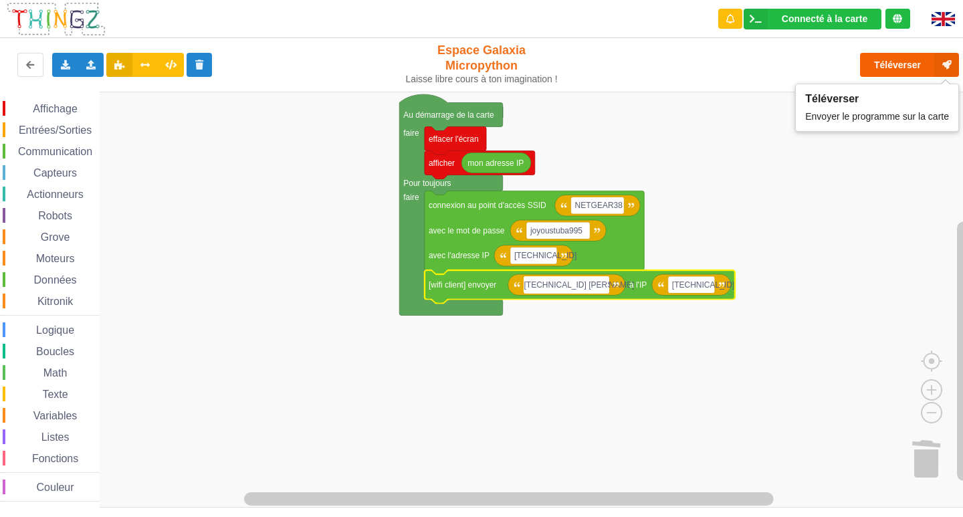
type input "[TECHNICAL_ID] [PERSON_NAME]"
click at [921, 53] on button "Téléverser" at bounding box center [909, 65] width 99 height 24
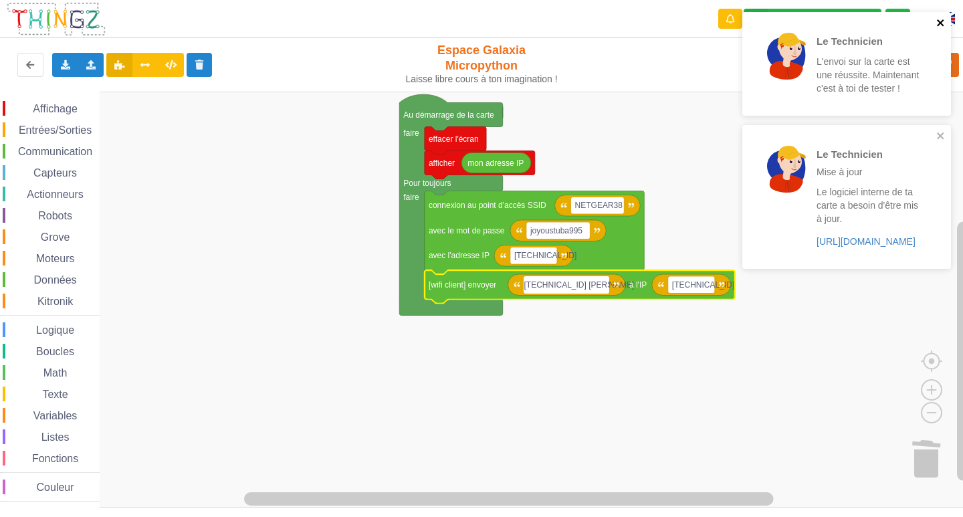
click at [943, 28] on button "close" at bounding box center [940, 23] width 9 height 13
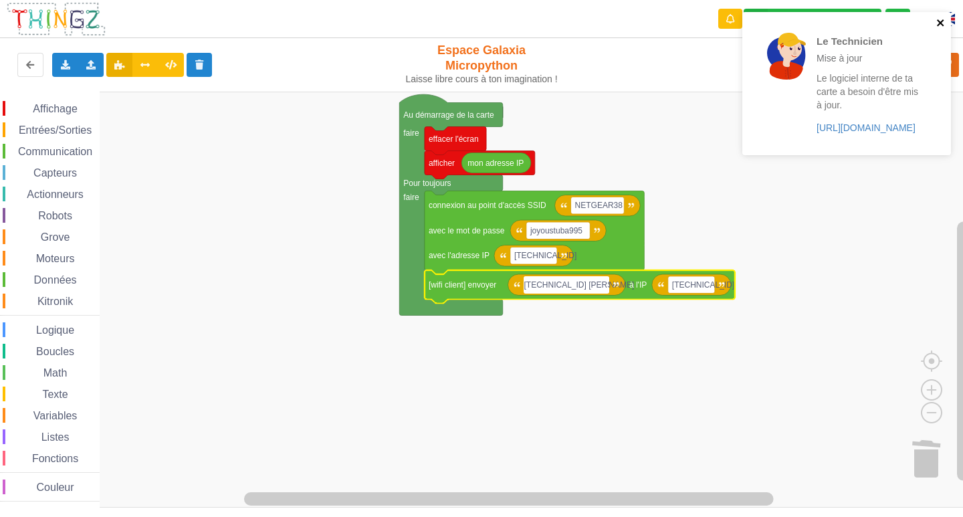
click at [942, 28] on button "close" at bounding box center [940, 23] width 9 height 13
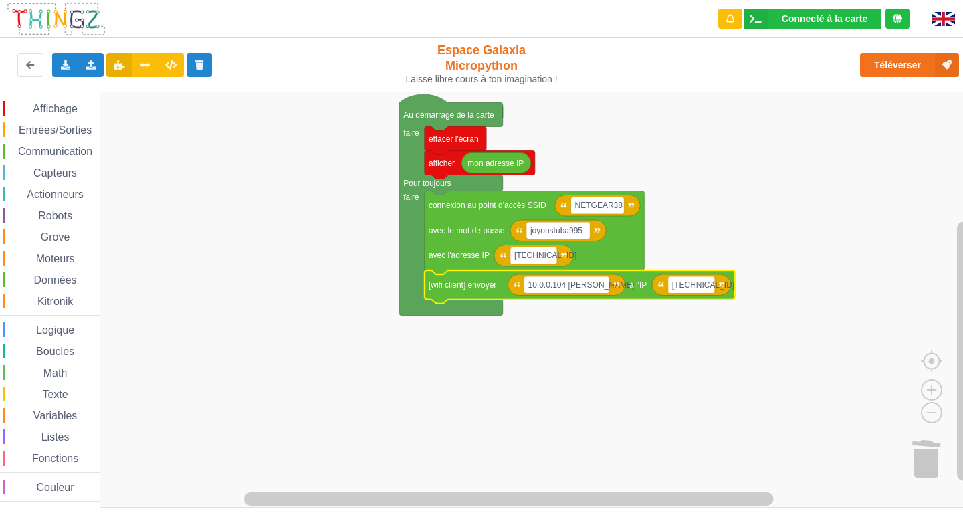
click at [47, 144] on div "Communication" at bounding box center [51, 151] width 97 height 15
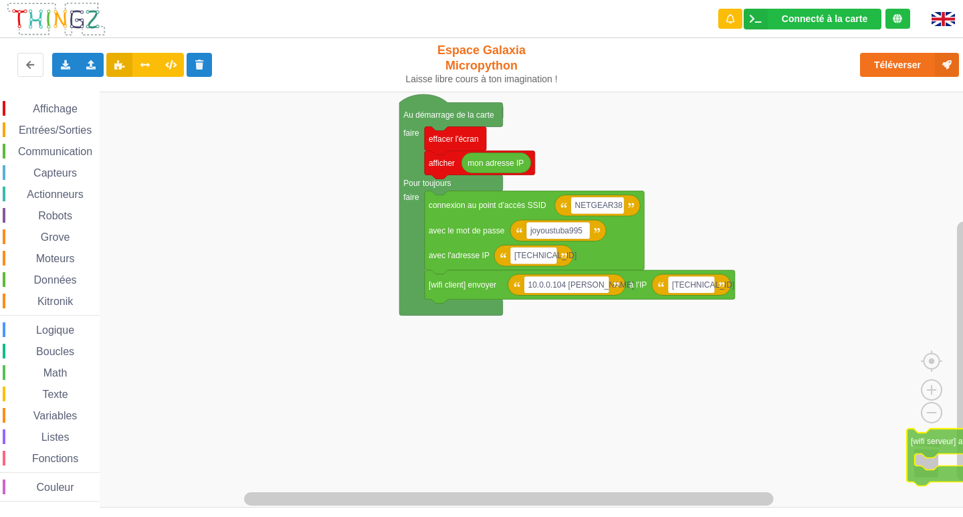
click at [957, 442] on div "Affichage Entrées/Sorties Communication Capteurs Actionneurs Robots Grove Moteu…" at bounding box center [486, 300] width 972 height 416
click at [51, 151] on span "Communication" at bounding box center [55, 151] width 78 height 11
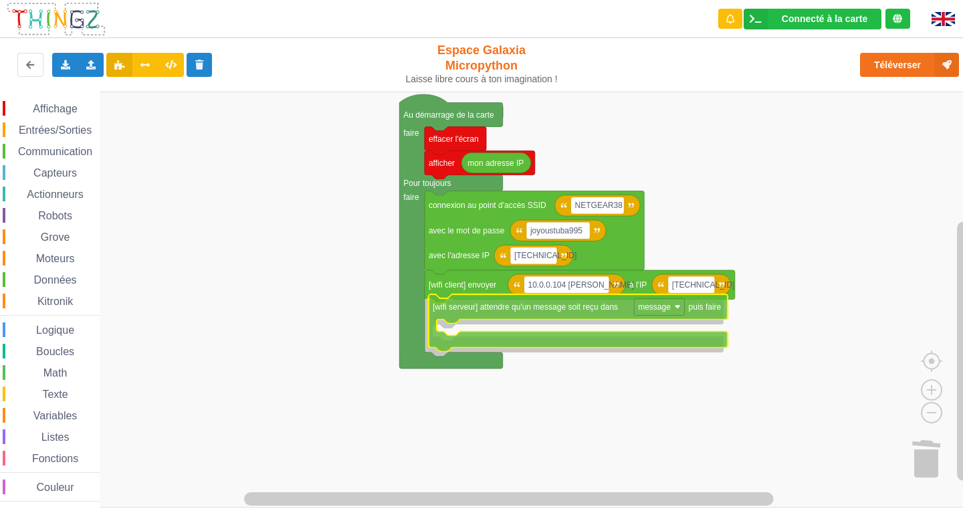
click at [575, 310] on div "Affichage Entrées/Sorties Communication Capteurs Actionneurs Robots Grove Moteu…" at bounding box center [486, 300] width 972 height 416
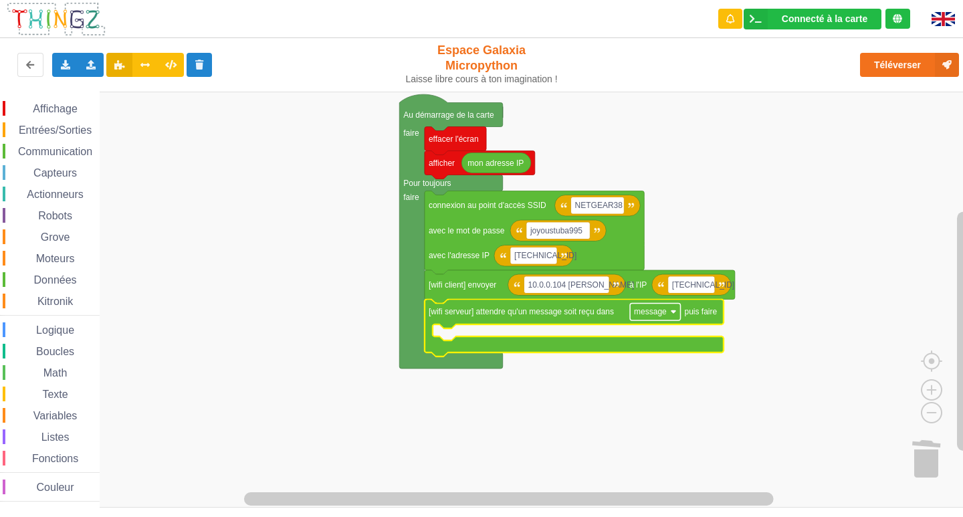
click at [665, 316] on text "message" at bounding box center [650, 311] width 33 height 9
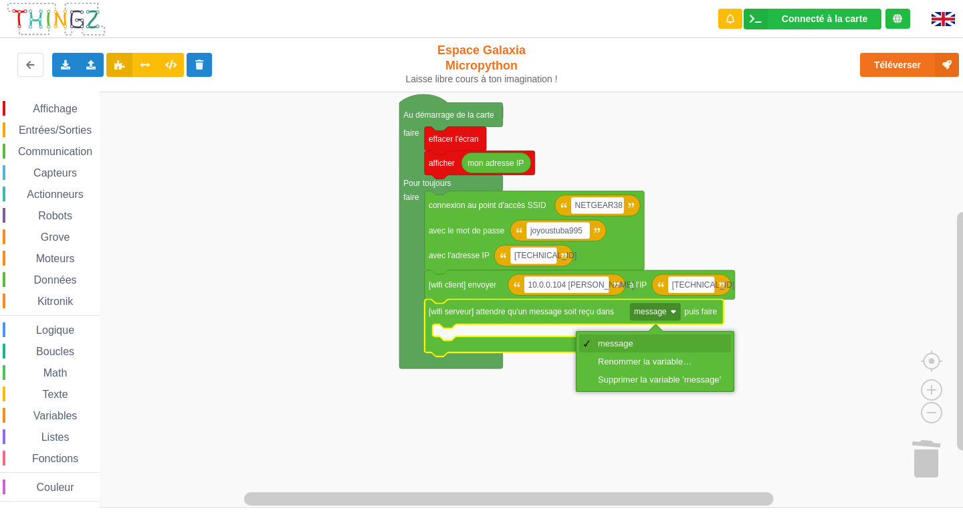
click at [665, 338] on div "message" at bounding box center [659, 343] width 123 height 10
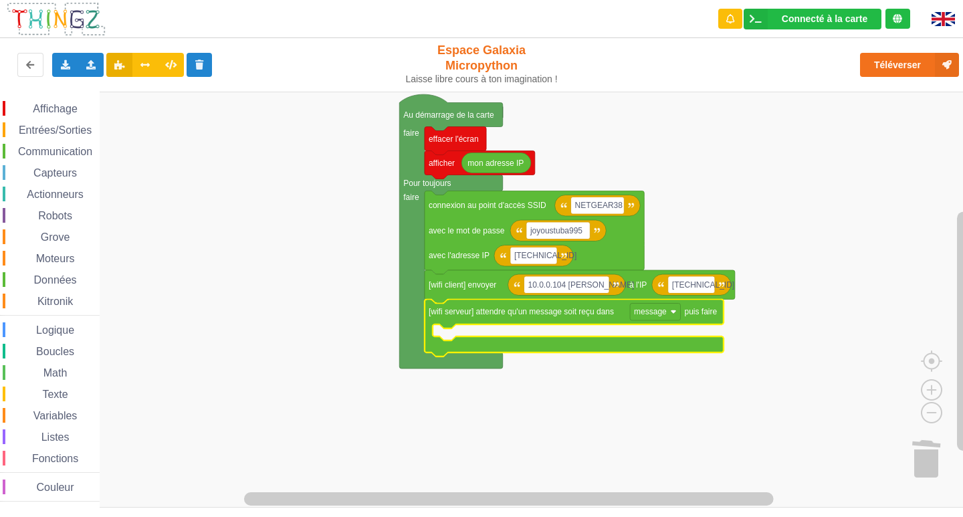
click at [35, 104] on span "Affichage" at bounding box center [55, 108] width 48 height 11
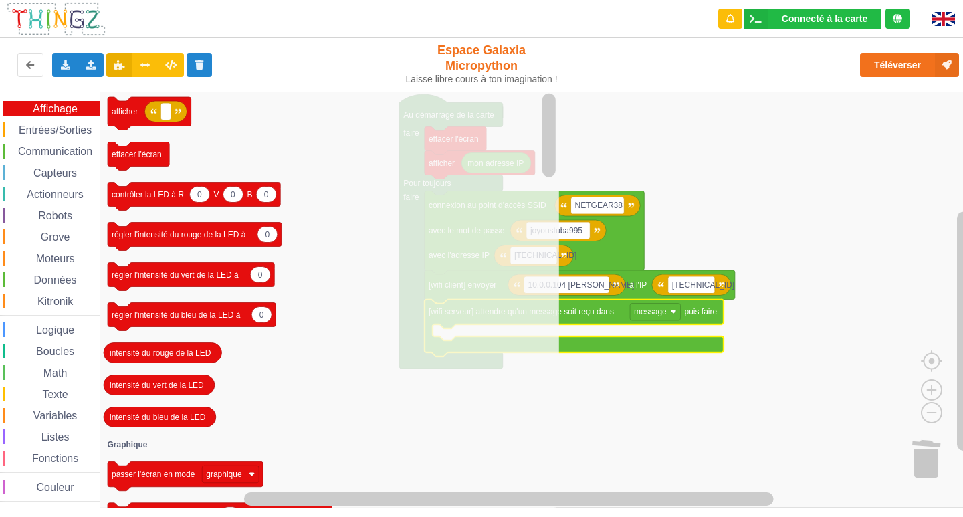
click at [50, 149] on span "Communication" at bounding box center [55, 151] width 78 height 11
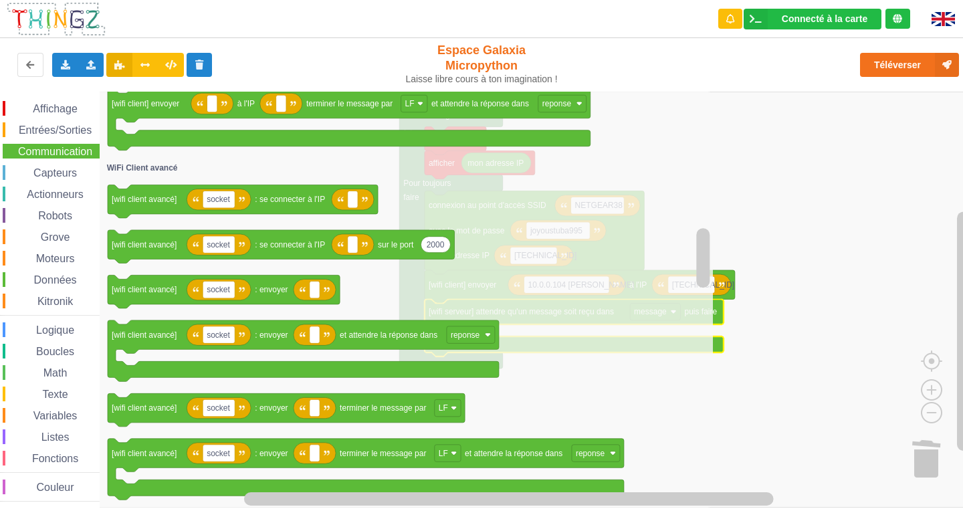
click at [59, 97] on div "Affichage Entrées/Sorties Communication Capteurs Actionneurs Robots Grove Moteu…" at bounding box center [50, 300] width 100 height 416
click at [60, 105] on span "Affichage" at bounding box center [55, 108] width 48 height 11
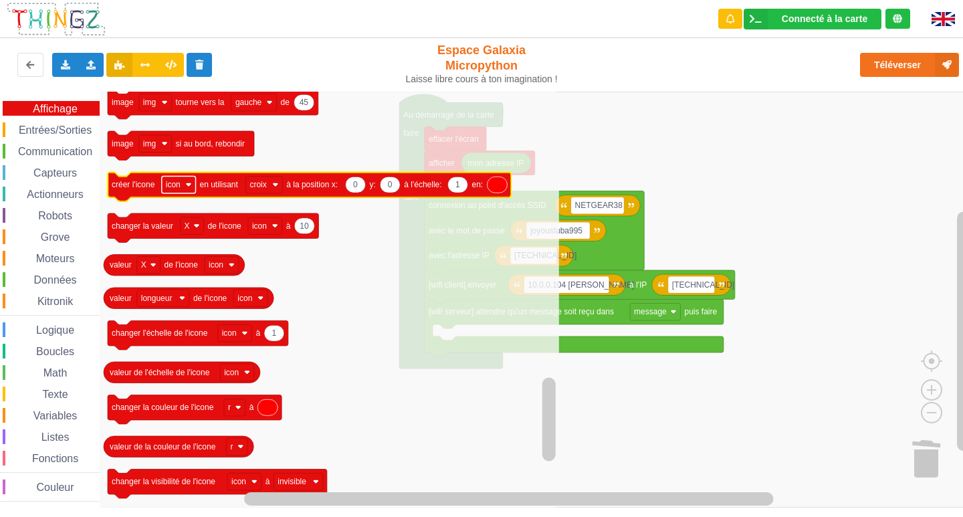
click at [185, 186] on rect "Espace de travail de Blocky" at bounding box center [179, 185] width 34 height 17
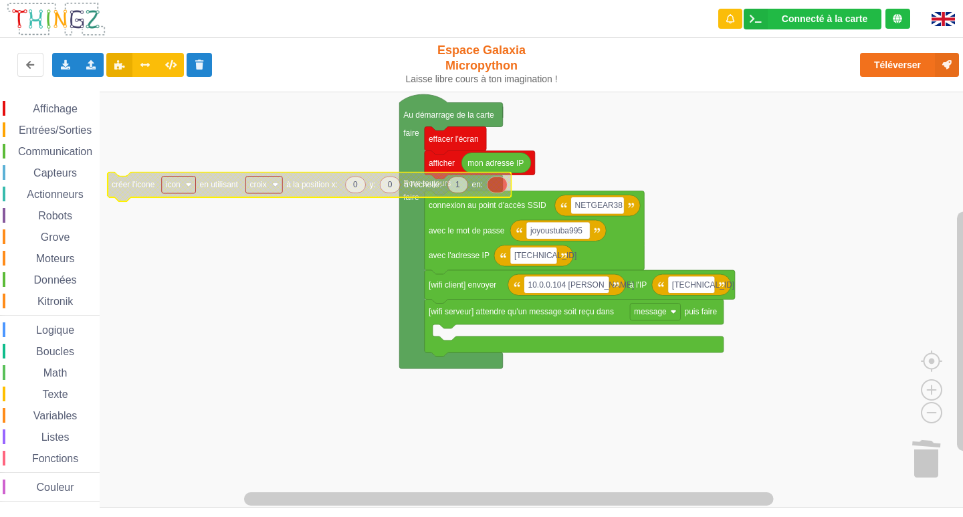
click at [185, 186] on rect "Espace de travail de Blocky" at bounding box center [179, 185] width 34 height 17
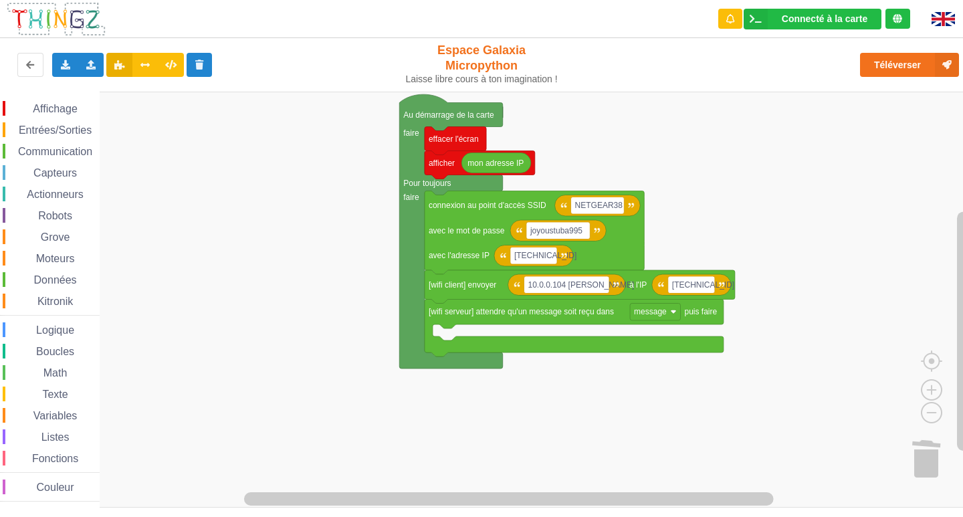
click at [57, 107] on span "Affichage" at bounding box center [55, 108] width 48 height 11
click at [481, 349] on div "Affichage Entrées/Sorties Communication Capteurs Actionneurs Robots Grove Moteu…" at bounding box center [486, 300] width 972 height 416
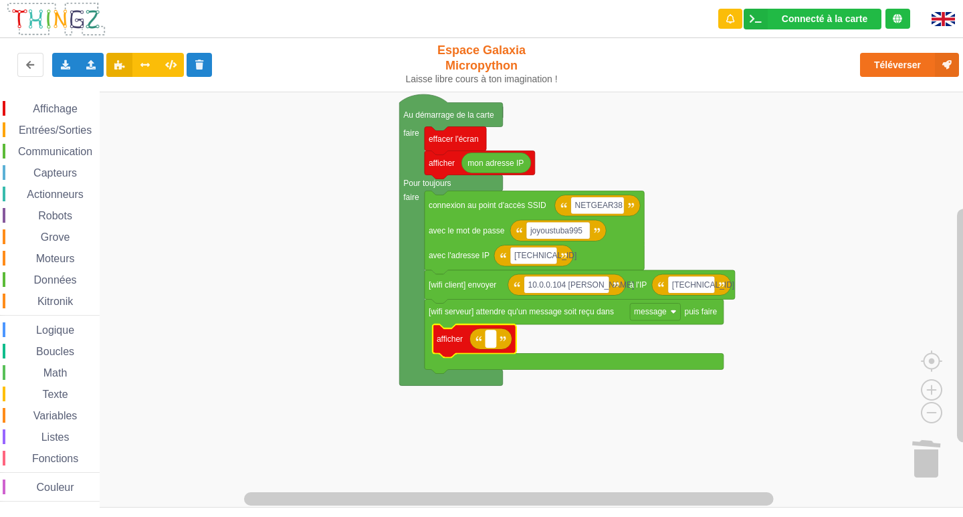
click at [492, 347] on rect "Espace de travail de Blocky" at bounding box center [490, 338] width 10 height 17
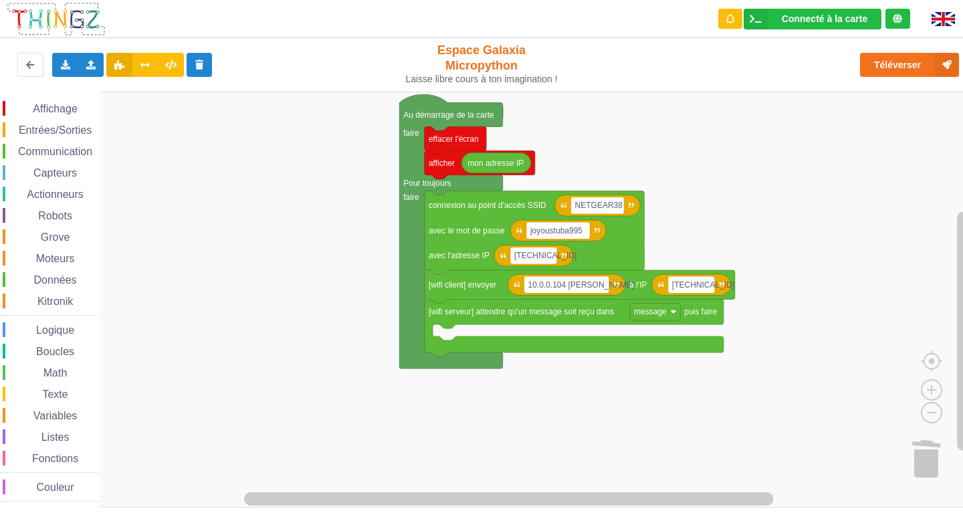
click at [33, 108] on span "Affichage" at bounding box center [55, 108] width 48 height 11
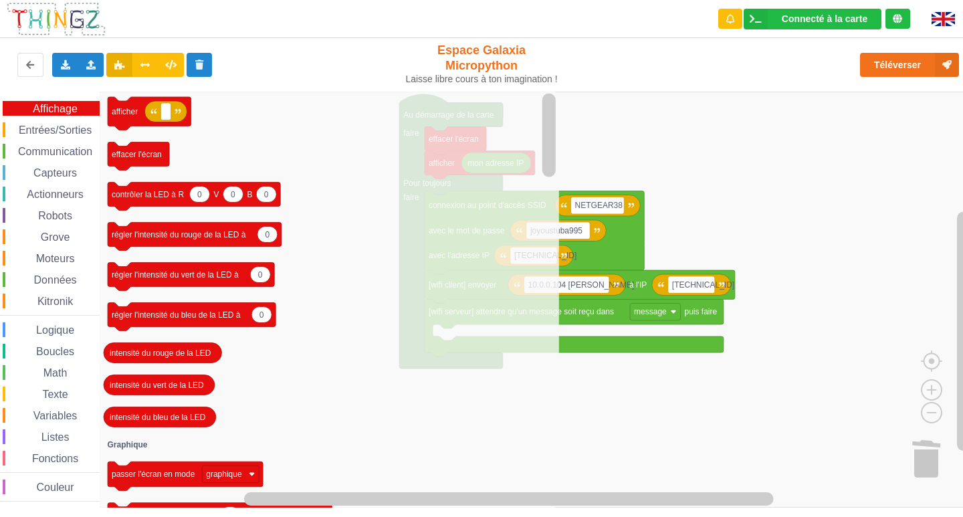
click at [453, 195] on icon "Espace de travail de Blocky" at bounding box center [329, 300] width 459 height 416
click at [571, 128] on rect "Espace de travail de Blocky" at bounding box center [486, 300] width 972 height 416
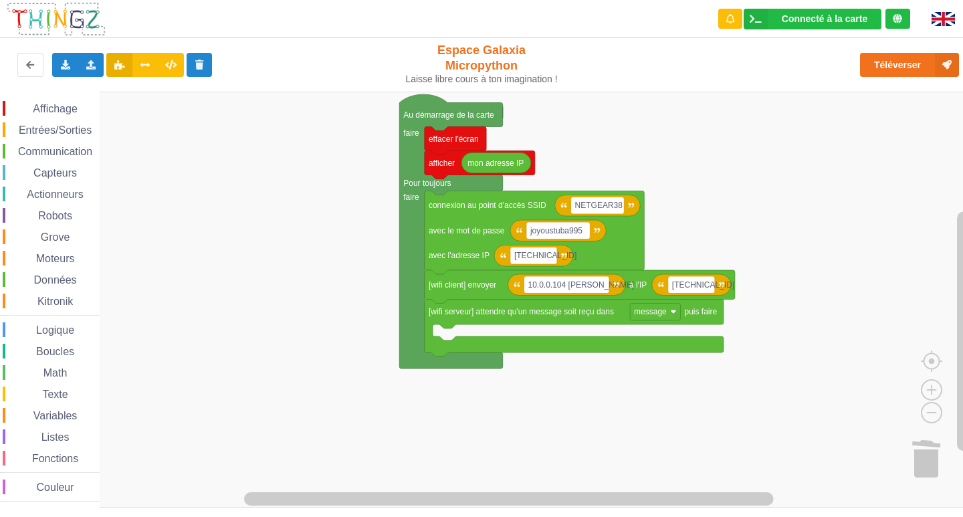
click at [42, 102] on div "Affichage" at bounding box center [51, 108] width 97 height 15
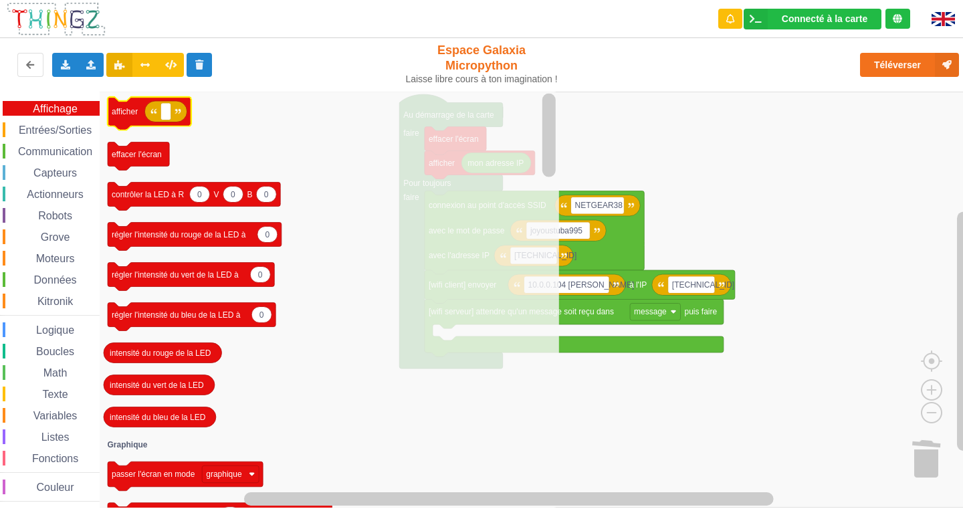
click at [156, 116] on icon "Espace de travail de Blocky" at bounding box center [165, 111] width 42 height 21
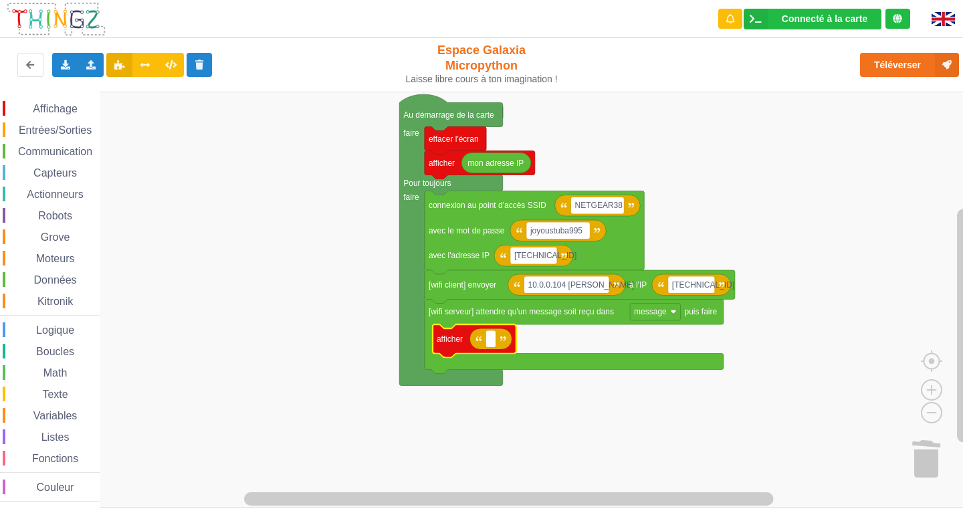
click at [499, 348] on icon "Espace de travail de Blocky" at bounding box center [490, 338] width 42 height 21
click at [493, 344] on rect "Espace de travail de Blocky" at bounding box center [490, 338] width 10 height 17
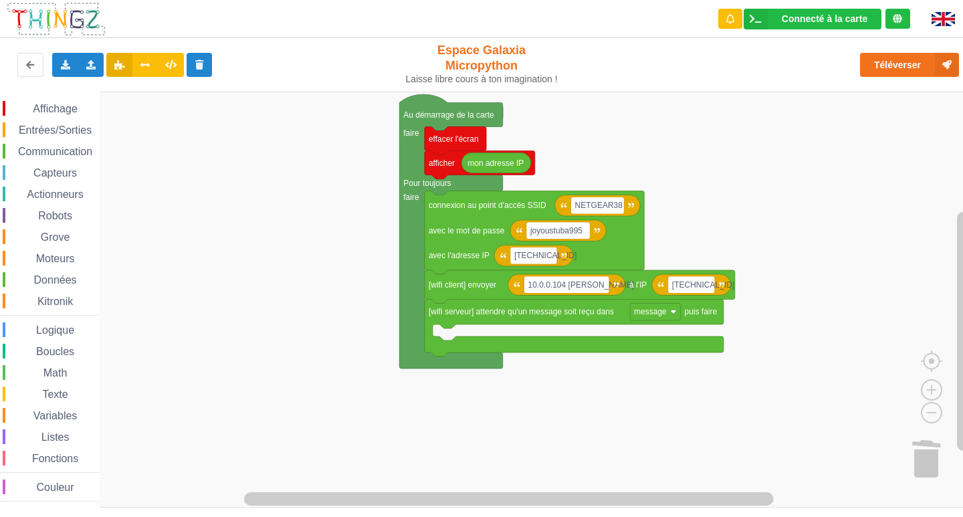
click at [49, 129] on span "Entrées/Sorties" at bounding box center [55, 129] width 77 height 11
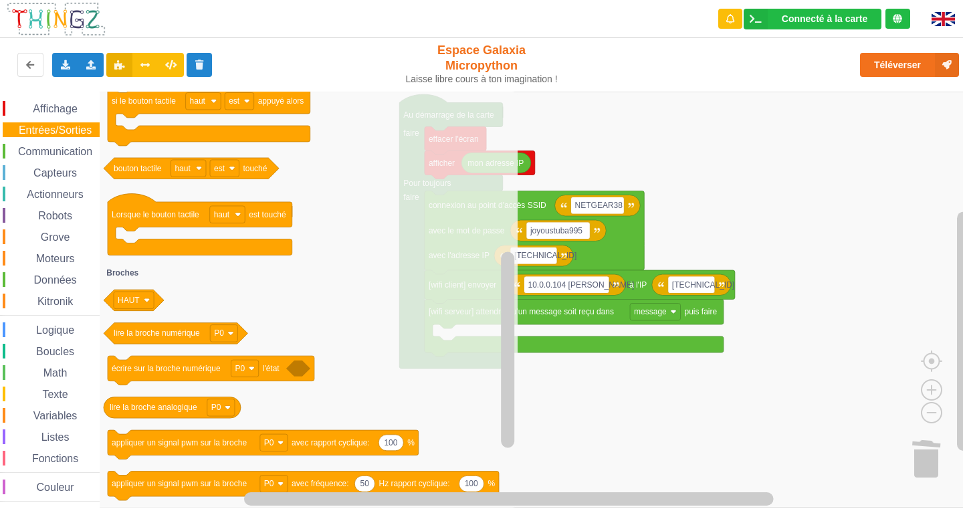
click at [31, 241] on span "Espace de travail de Blocky" at bounding box center [33, 237] width 11 height 11
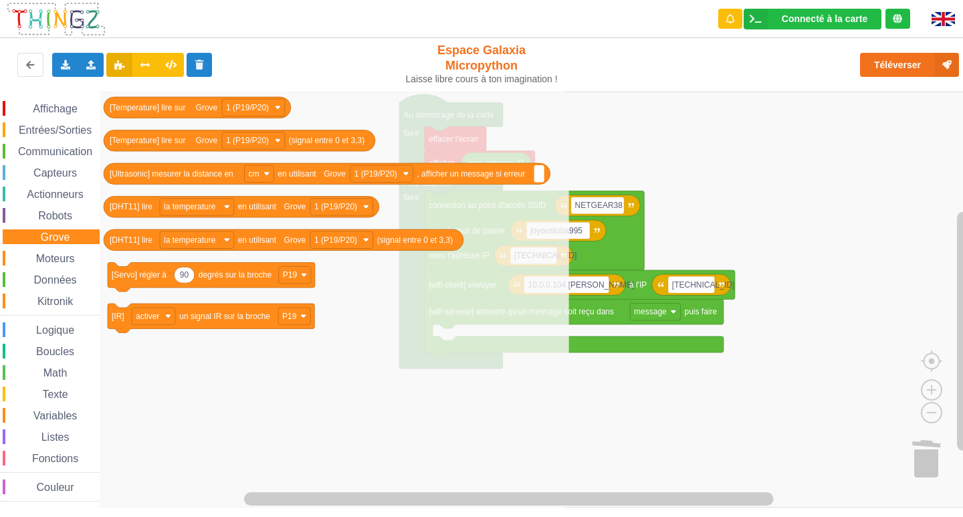
click at [41, 255] on span "Moteurs" at bounding box center [55, 258] width 43 height 11
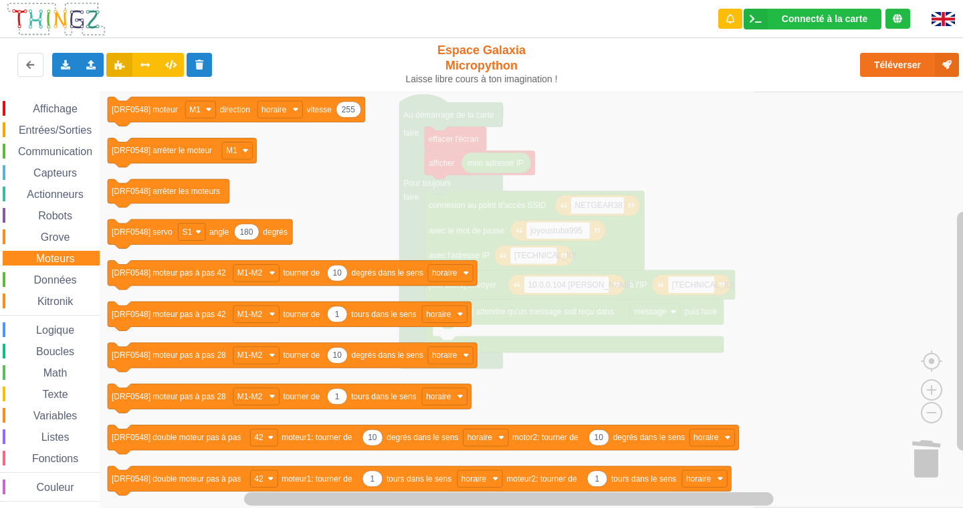
click at [53, 302] on span "Kitronik" at bounding box center [54, 301] width 39 height 11
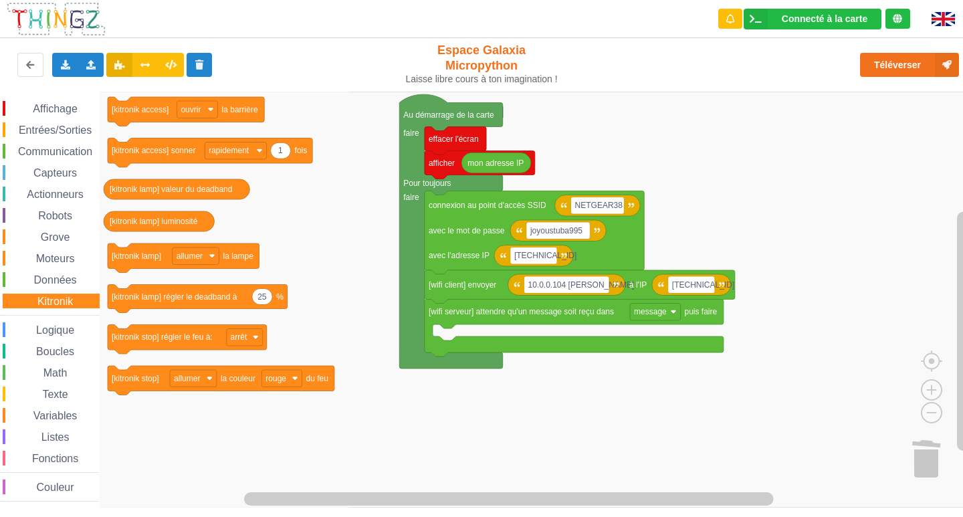
click at [41, 410] on span "Variables" at bounding box center [55, 415] width 48 height 11
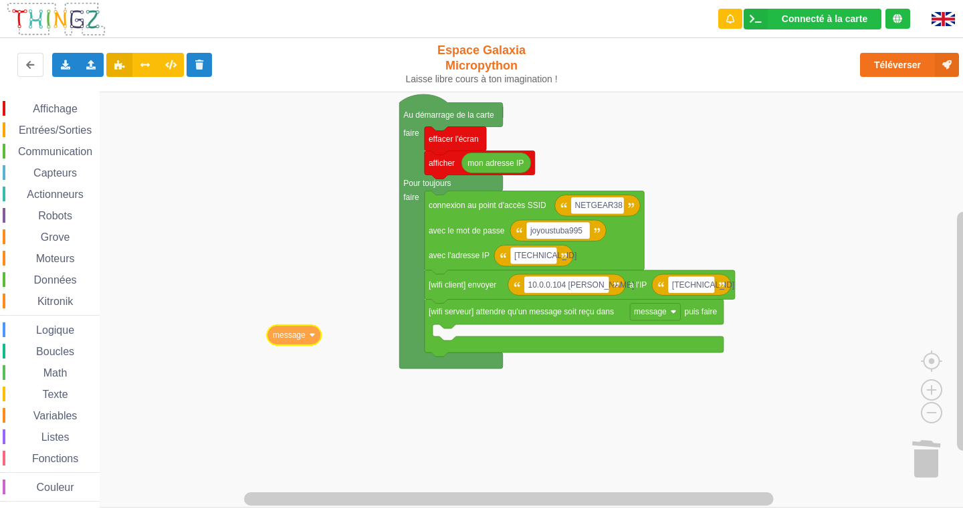
click at [299, 344] on div "Affichage Entrées/Sorties Communication Capteurs Actionneurs Robots Grove Moteu…" at bounding box center [486, 300] width 972 height 416
click at [23, 98] on div "Affichage Entrées/Sorties Communication Capteurs Actionneurs Robots Grove Moteu…" at bounding box center [50, 300] width 100 height 416
click at [35, 106] on span "Affichage" at bounding box center [55, 108] width 48 height 11
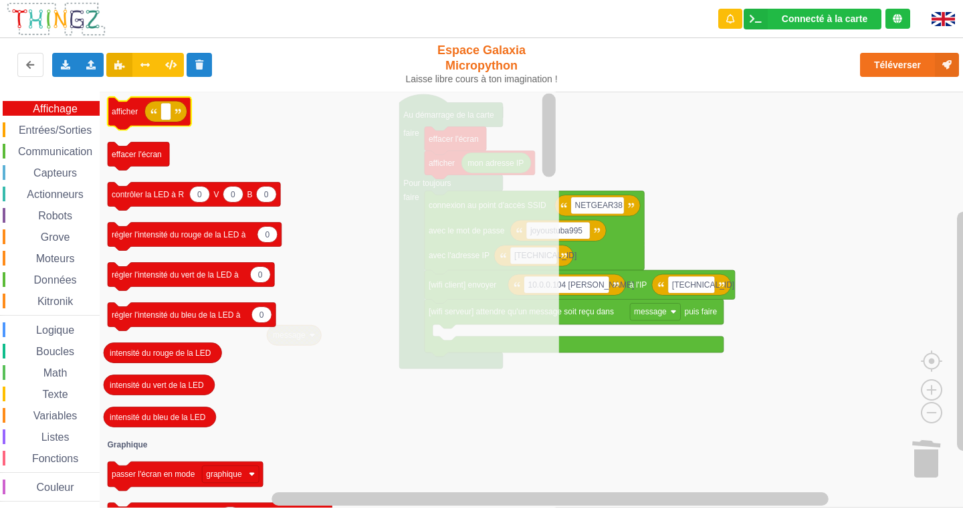
click at [118, 118] on icon "Espace de travail de Blocky" at bounding box center [150, 113] width 84 height 33
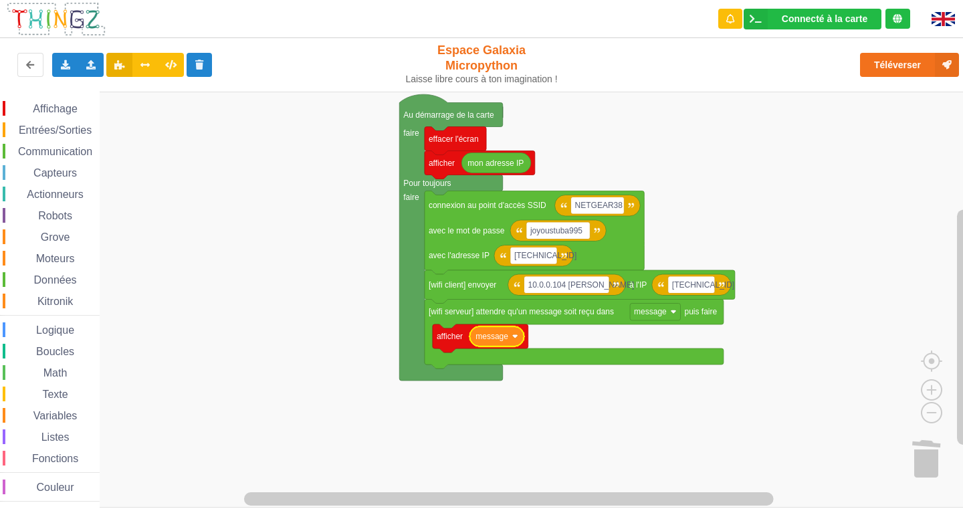
click at [507, 339] on text "message" at bounding box center [491, 336] width 33 height 9
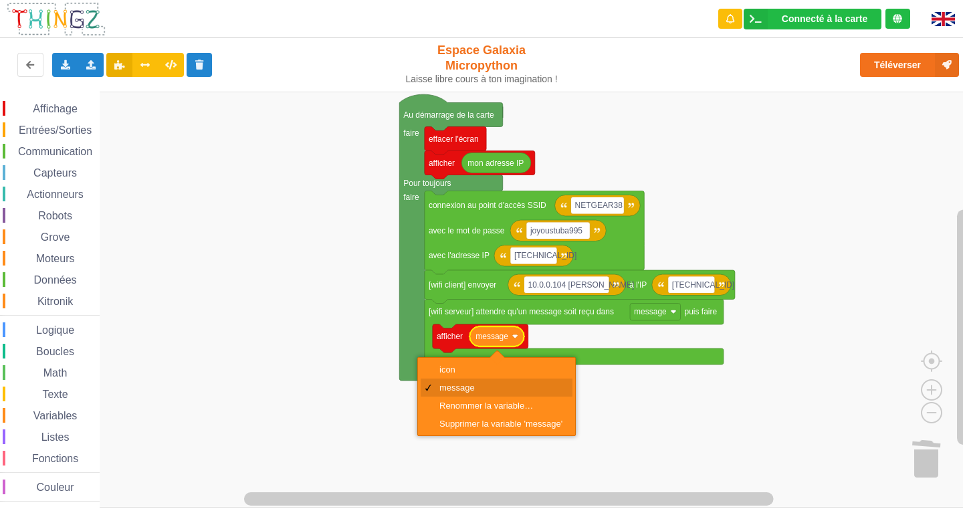
click at [490, 383] on div "message" at bounding box center [500, 387] width 123 height 10
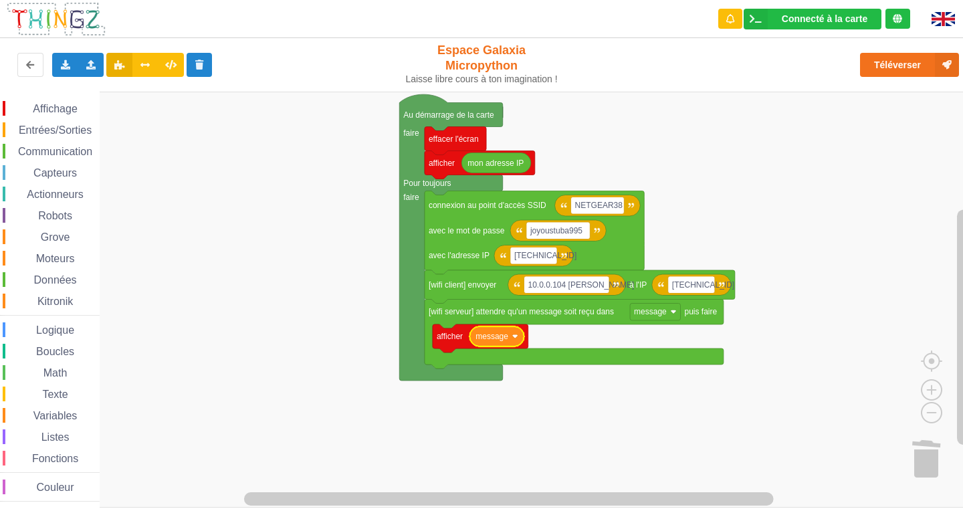
click at [492, 340] on text "message" at bounding box center [491, 336] width 33 height 9
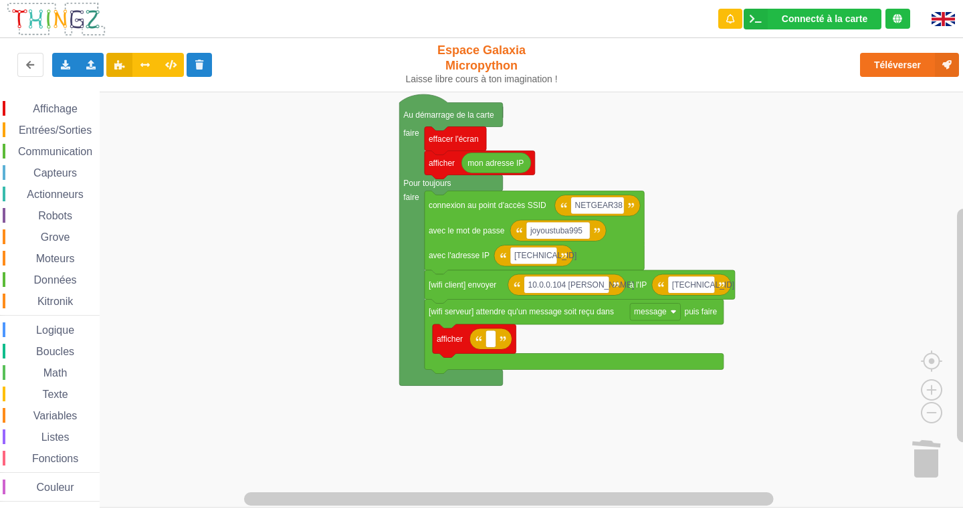
click at [49, 398] on span "Texte" at bounding box center [54, 393] width 29 height 11
click at [843, 114] on rect "Espace de travail de Blocky" at bounding box center [486, 300] width 972 height 416
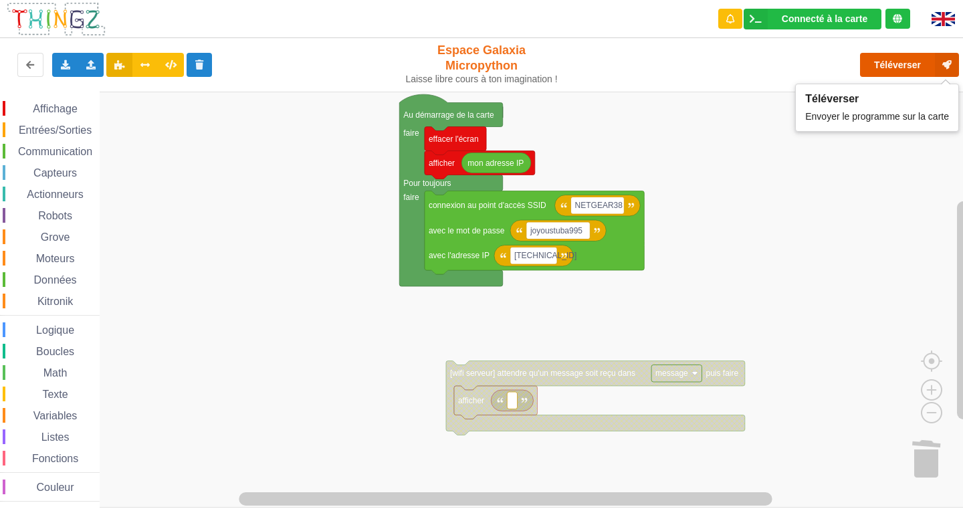
click at [887, 57] on button "Téléverser" at bounding box center [909, 65] width 99 height 24
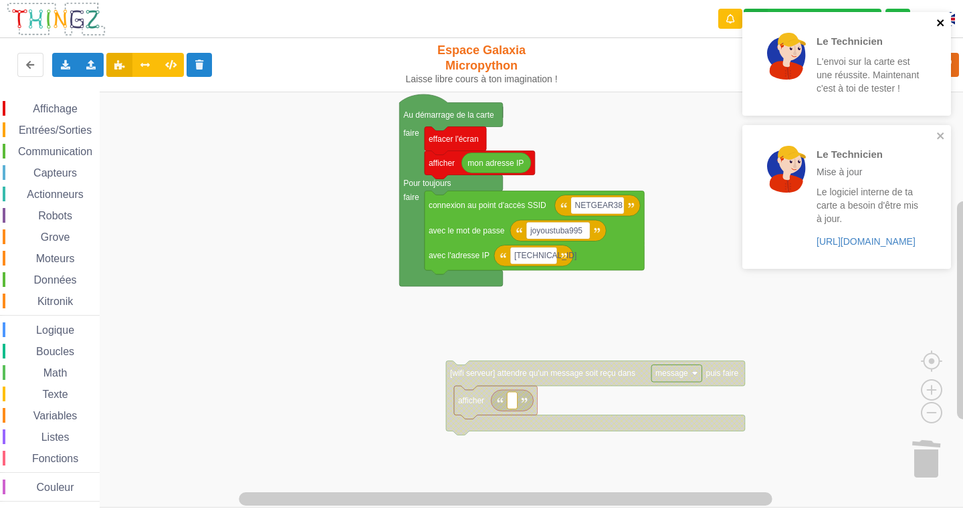
click at [943, 27] on icon "close" at bounding box center [940, 22] width 9 height 11
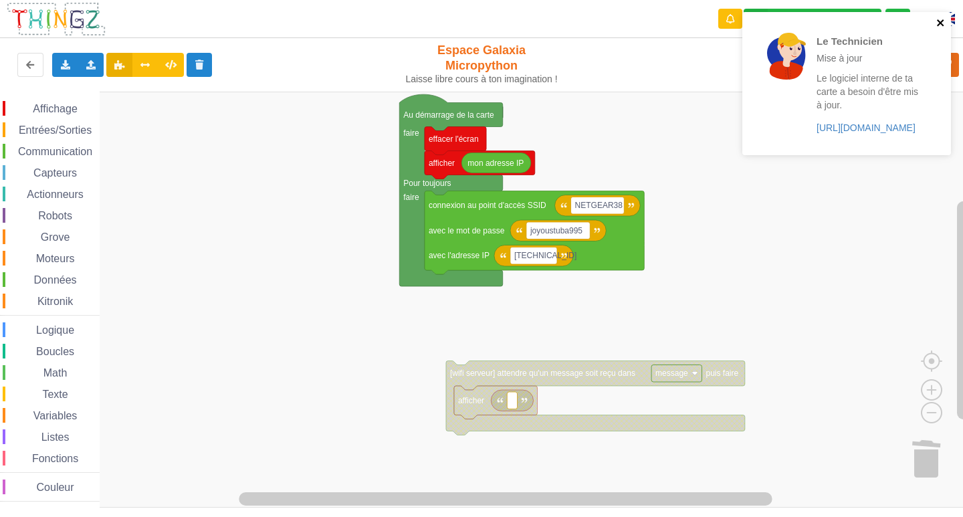
click at [943, 25] on icon "close" at bounding box center [940, 22] width 7 height 7
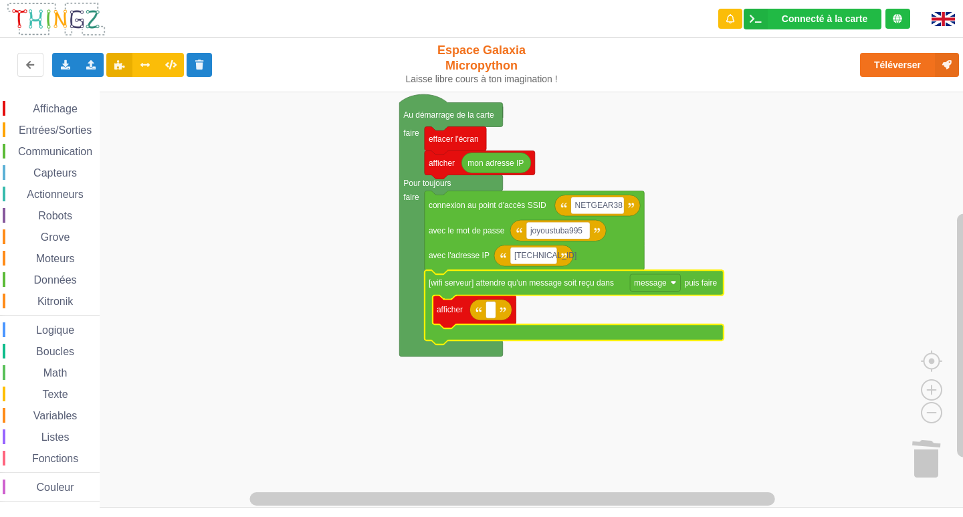
click at [54, 413] on span "Variables" at bounding box center [55, 415] width 48 height 11
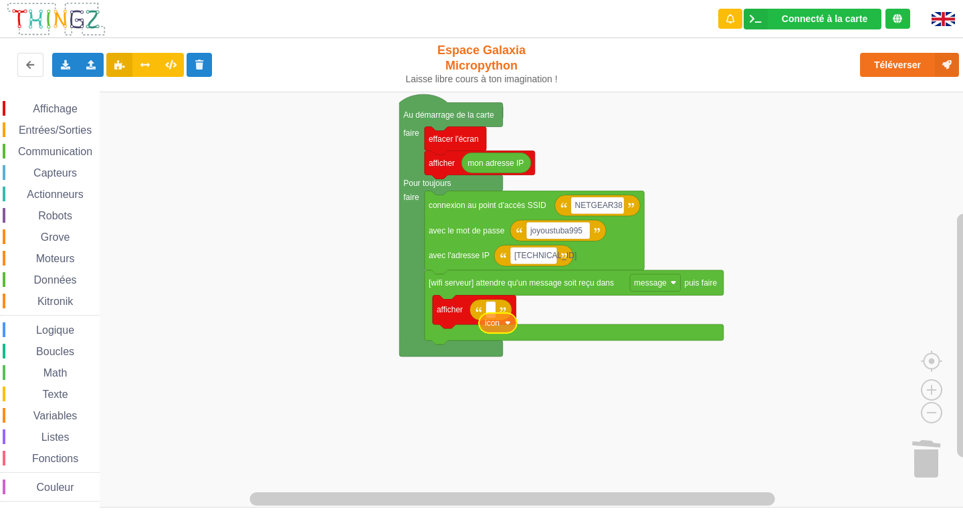
click at [502, 328] on div "Affichage Entrées/Sorties Communication Capteurs Actionneurs Robots Grove Moteu…" at bounding box center [486, 300] width 972 height 416
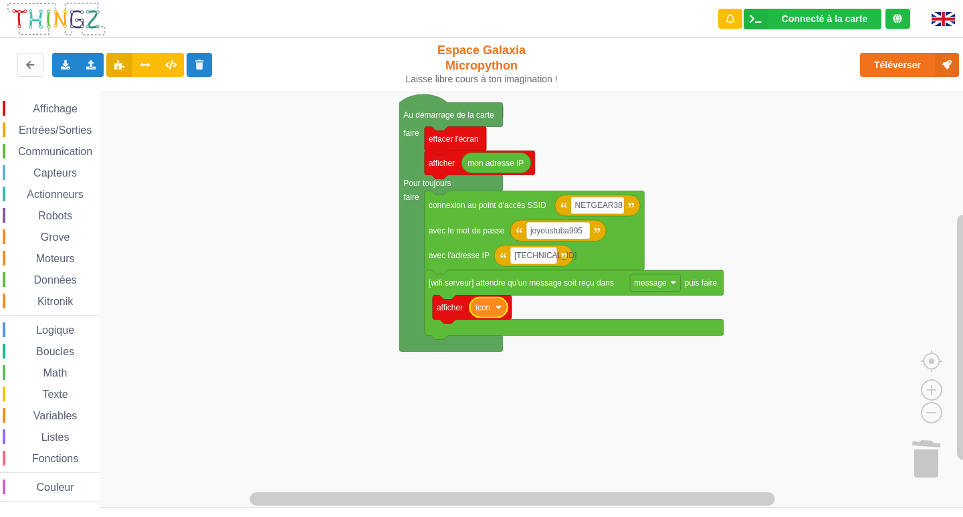
click at [494, 317] on icon "Espace de travail de Blocky" at bounding box center [488, 308] width 38 height 20
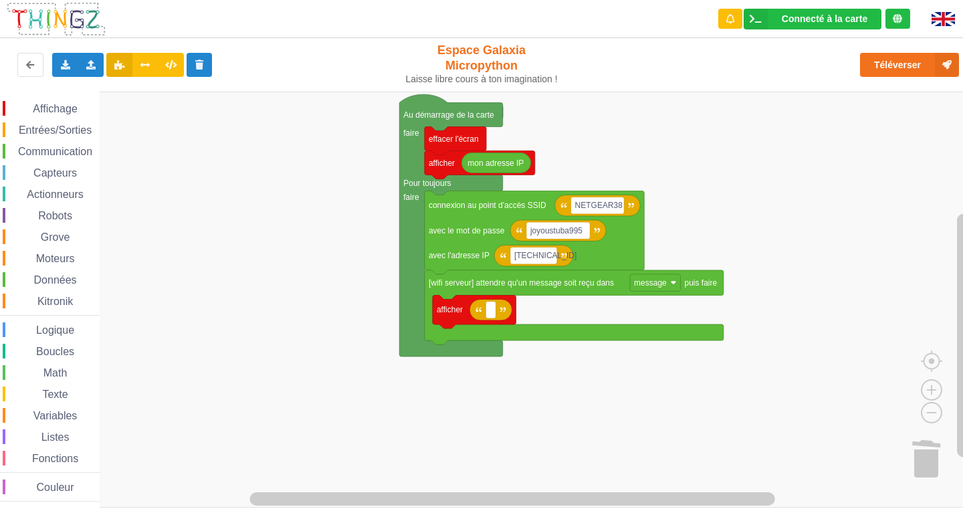
click at [44, 411] on span "Variables" at bounding box center [55, 415] width 48 height 11
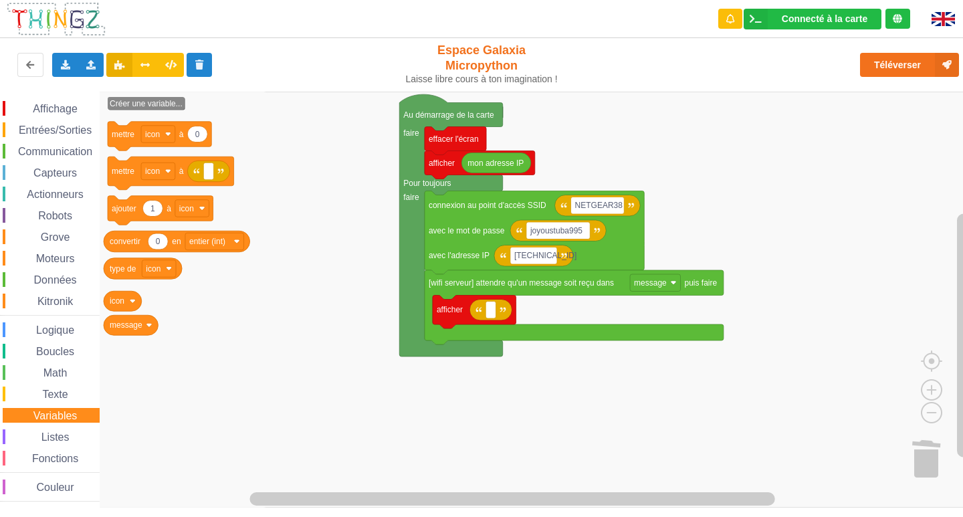
click at [67, 390] on span "Texte" at bounding box center [54, 393] width 29 height 11
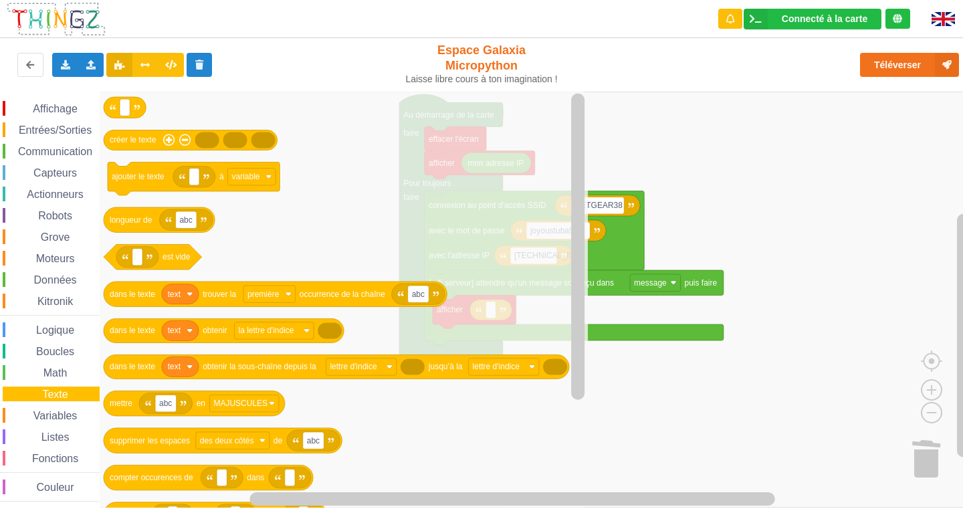
click at [48, 415] on span "Variables" at bounding box center [55, 415] width 48 height 11
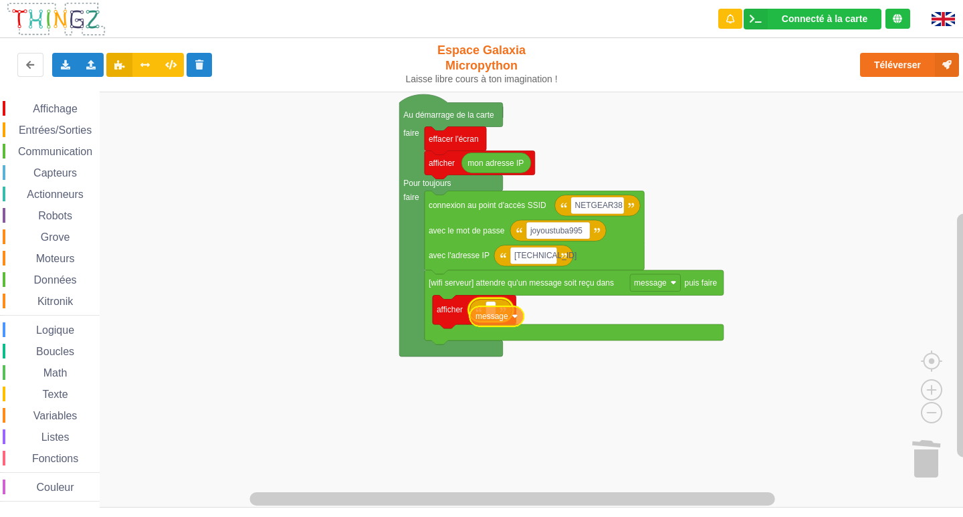
click at [505, 326] on div "Affichage Entrées/Sorties Communication Capteurs Actionneurs Robots Grove Moteu…" at bounding box center [486, 300] width 972 height 416
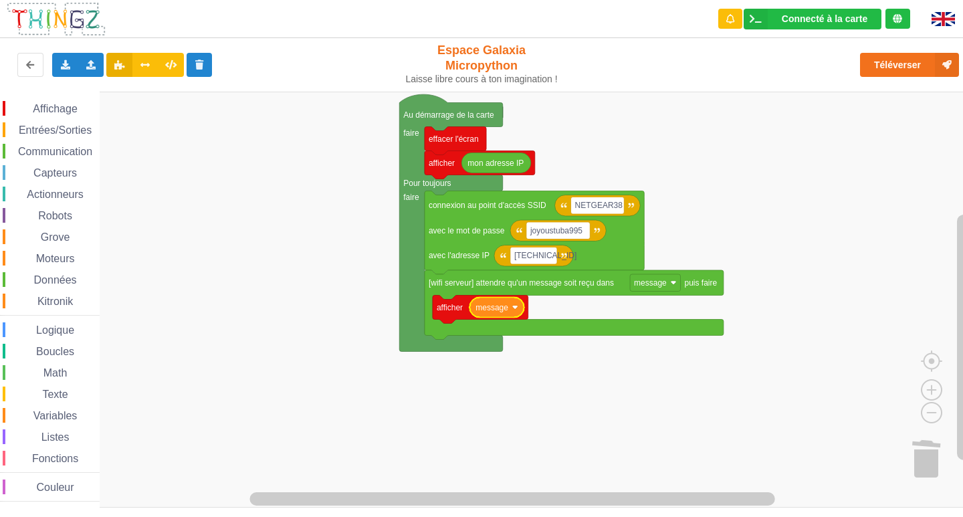
click at [510, 319] on icon "Espace de travail de Blocky" at bounding box center [481, 310] width 96 height 28
click at [501, 306] on text "message" at bounding box center [491, 307] width 33 height 9
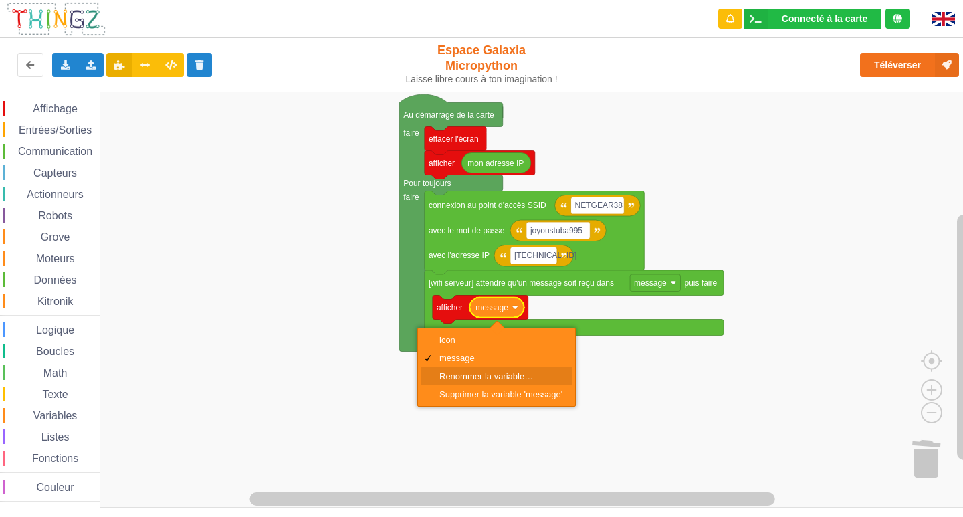
click at [498, 369] on div "Renommer la variable…" at bounding box center [497, 376] width 152 height 18
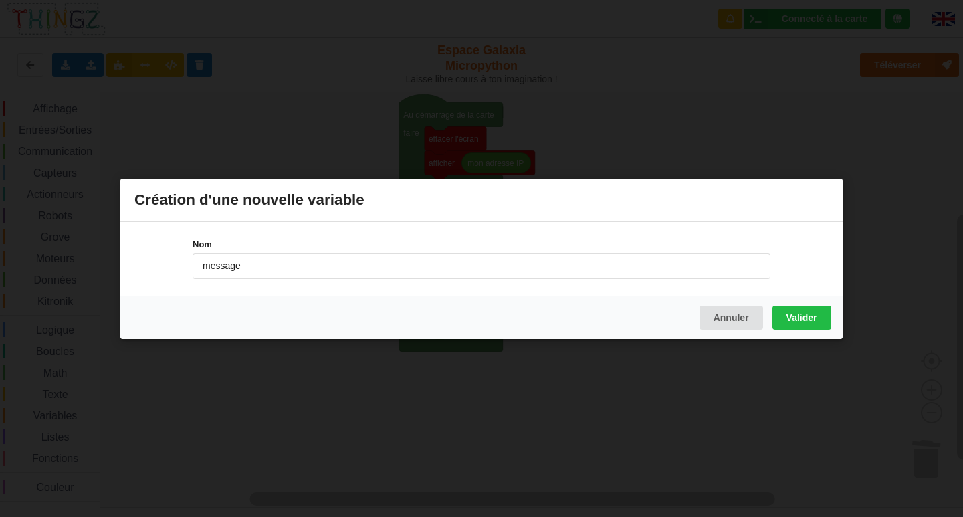
type input "message"
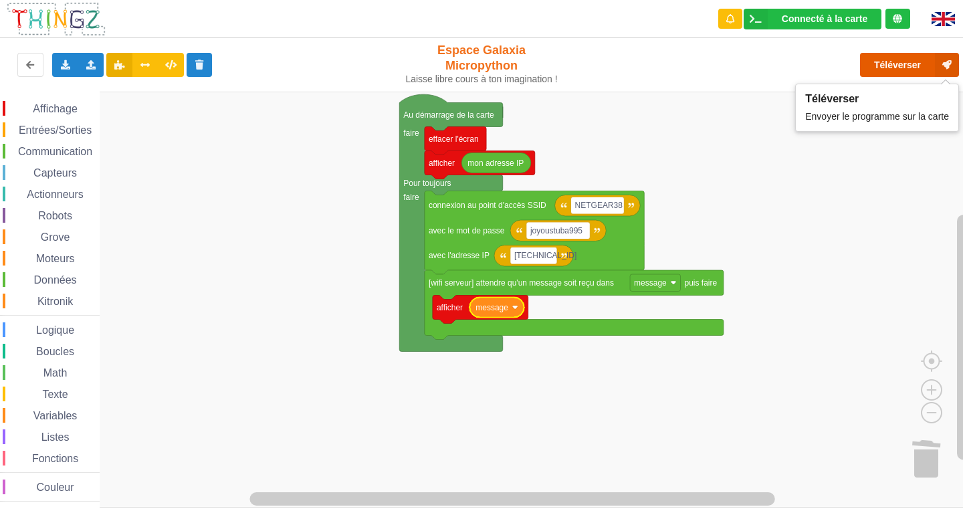
click at [878, 61] on button "Téléverser" at bounding box center [909, 65] width 99 height 24
